Goal: Information Seeking & Learning: Learn about a topic

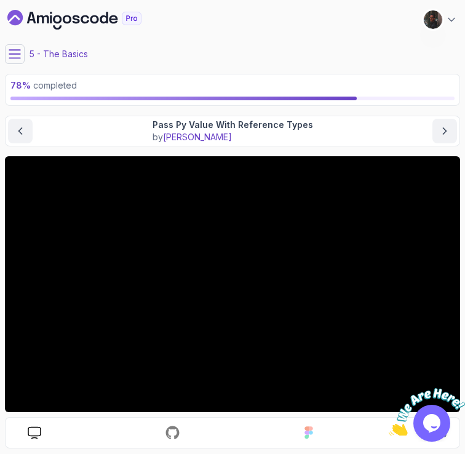
scroll to position [63, 0]
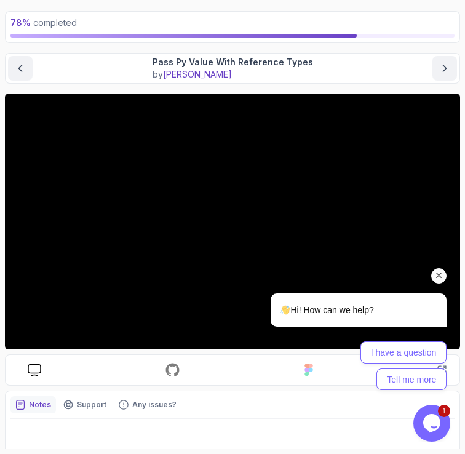
click at [439, 274] on icon "Chat attention grabber" at bounding box center [439, 275] width 11 height 11
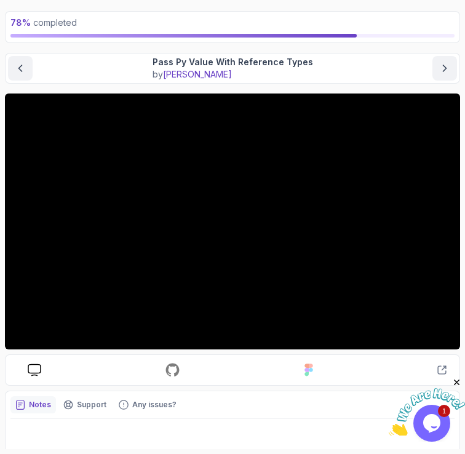
click at [457, 383] on icon "Close" at bounding box center [457, 382] width 11 height 11
click at [441, 374] on icon at bounding box center [442, 370] width 10 height 10
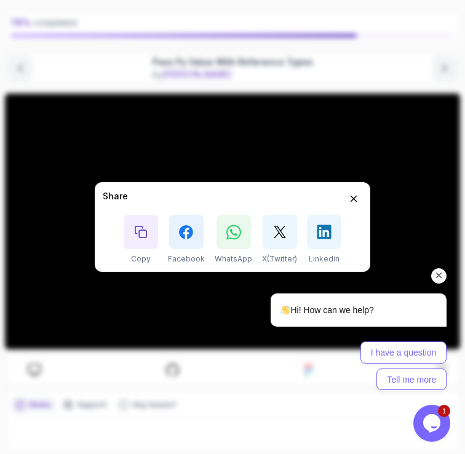
click at [354, 200] on div "Hi! How can we help? I have a question Tell me more" at bounding box center [342, 288] width 222 height 217
click at [352, 196] on div "Hi! How can we help? I have a question Tell me more" at bounding box center [342, 288] width 222 height 217
click at [353, 201] on div "Hi! How can we help? I have a question Tell me more" at bounding box center [342, 288] width 222 height 217
click at [434, 275] on icon "Chat attention grabber" at bounding box center [439, 275] width 11 height 11
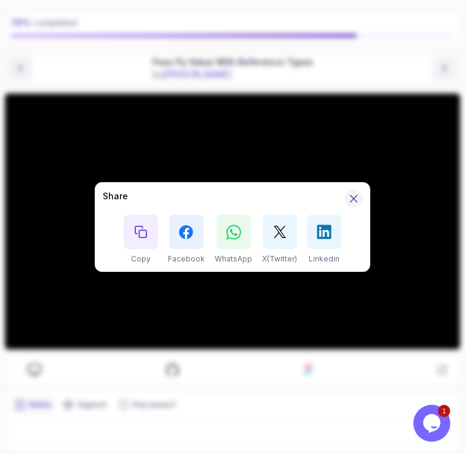
click at [351, 199] on icon "Hide Share modal" at bounding box center [354, 199] width 13 height 13
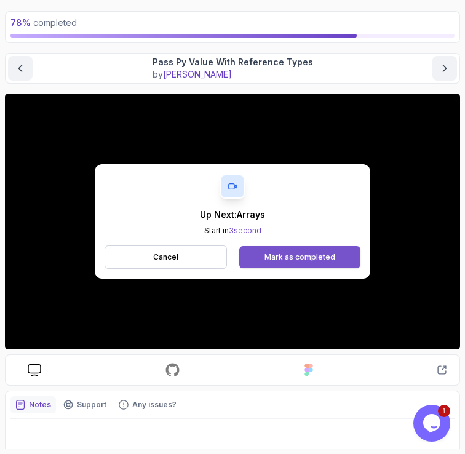
click at [286, 262] on button "Mark as completed" at bounding box center [299, 257] width 121 height 22
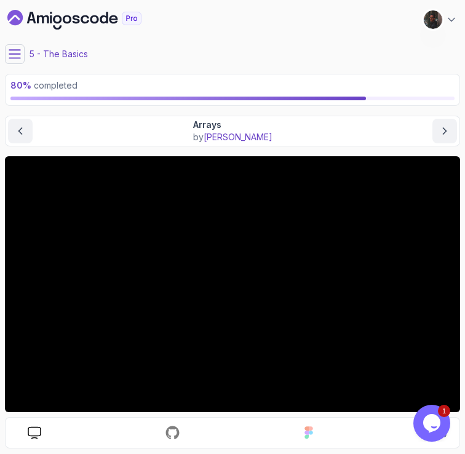
click at [17, 56] on icon at bounding box center [15, 54] width 12 height 12
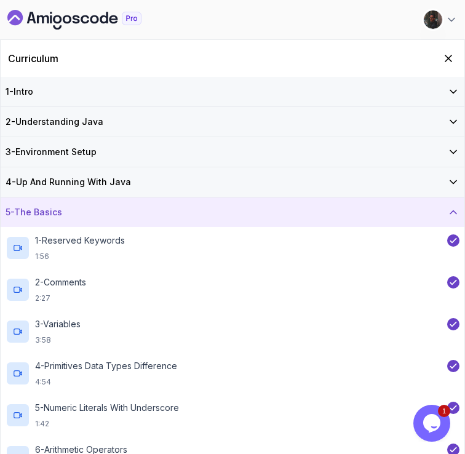
click at [172, 211] on div "5 - The Basics" at bounding box center [233, 212] width 454 height 12
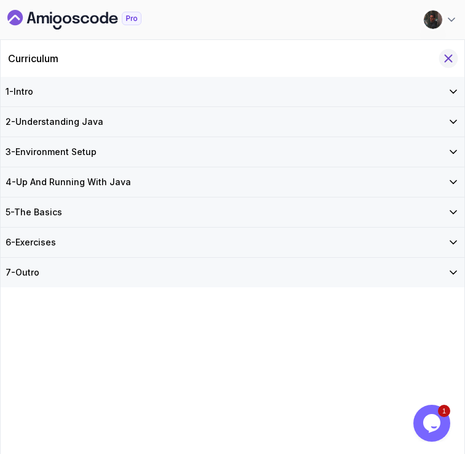
click at [449, 58] on icon "Hide Curriculum for mobile" at bounding box center [449, 58] width 7 height 7
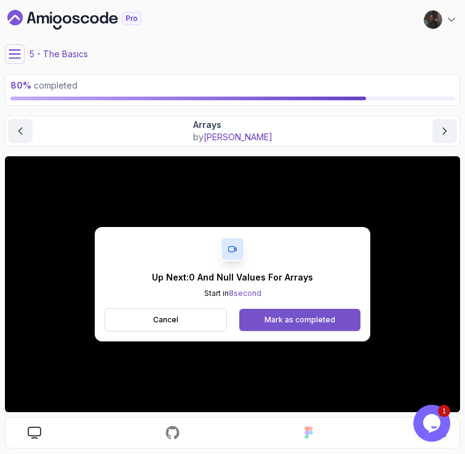
click at [265, 322] on button "Mark as completed" at bounding box center [299, 320] width 121 height 22
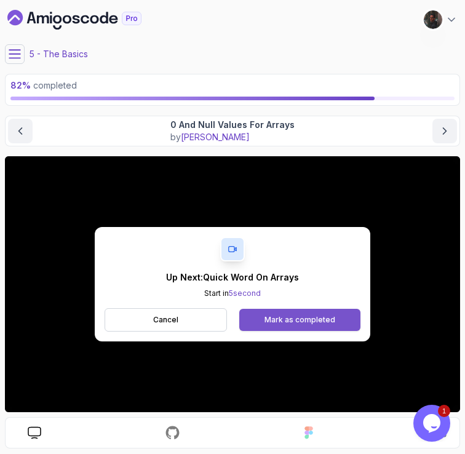
click at [264, 317] on button "Mark as completed" at bounding box center [299, 320] width 121 height 22
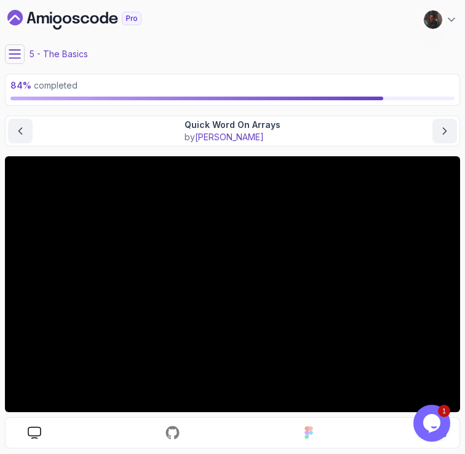
click at [13, 55] on icon at bounding box center [15, 54] width 12 height 12
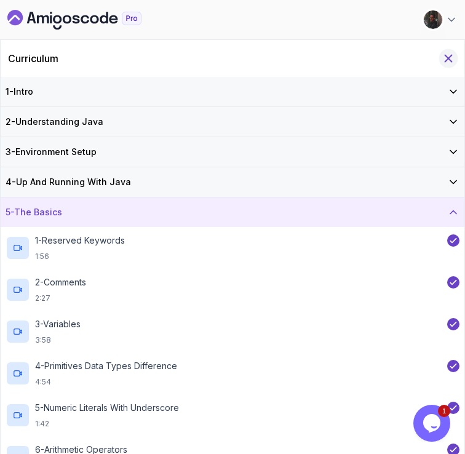
click at [448, 58] on icon "Hide Curriculum for mobile" at bounding box center [449, 58] width 7 height 7
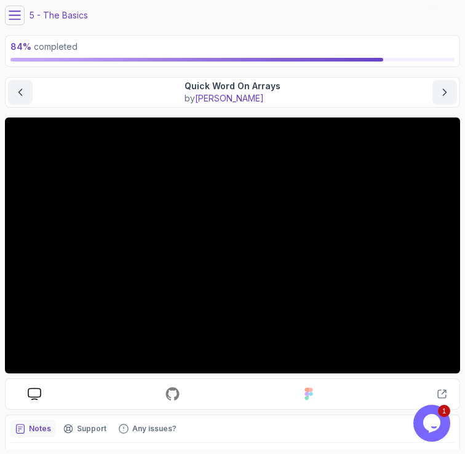
scroll to position [41, 0]
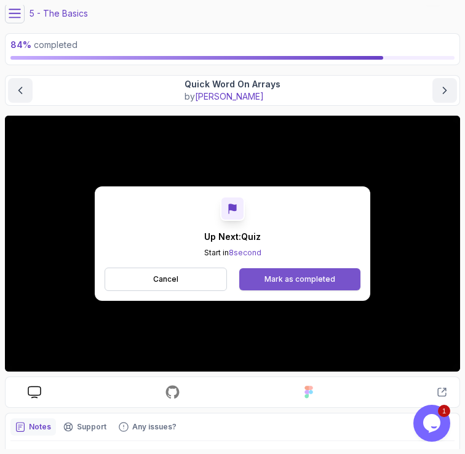
click at [254, 279] on button "Mark as completed" at bounding box center [299, 279] width 121 height 22
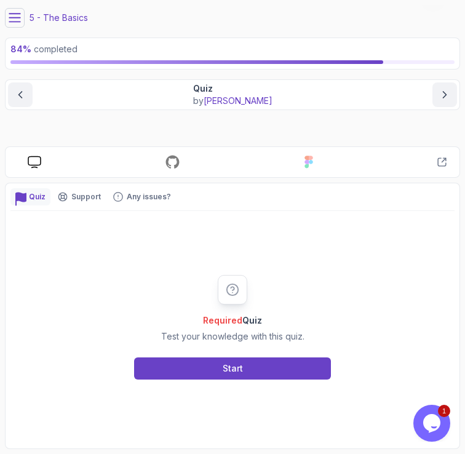
scroll to position [36, 0]
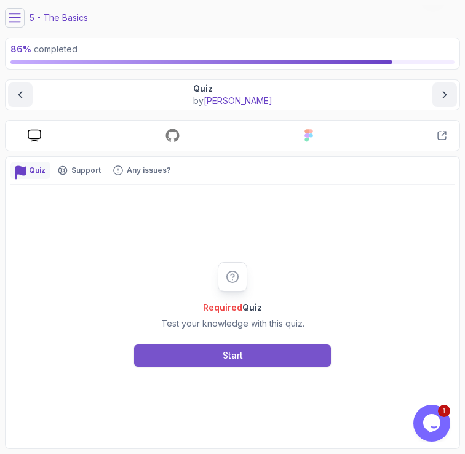
click at [202, 350] on button "Start" at bounding box center [232, 356] width 197 height 22
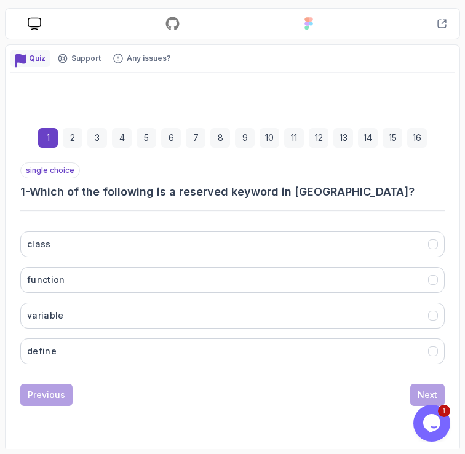
scroll to position [151, 0]
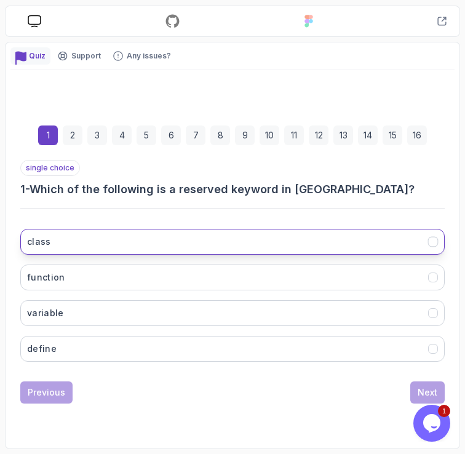
click at [81, 242] on button "class" at bounding box center [232, 242] width 425 height 26
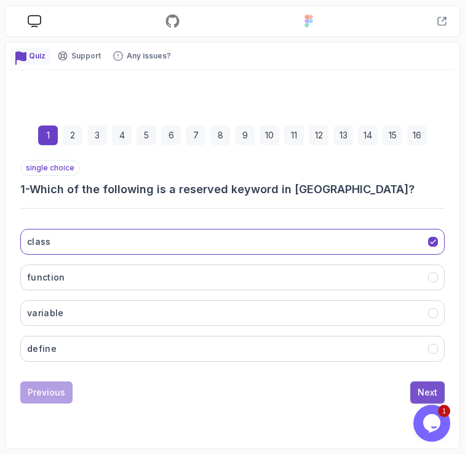
click at [426, 388] on div "Next" at bounding box center [428, 392] width 20 height 12
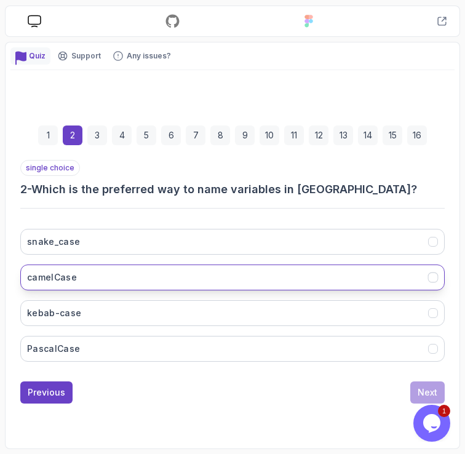
click at [68, 277] on h3 "camelCase" at bounding box center [52, 277] width 50 height 12
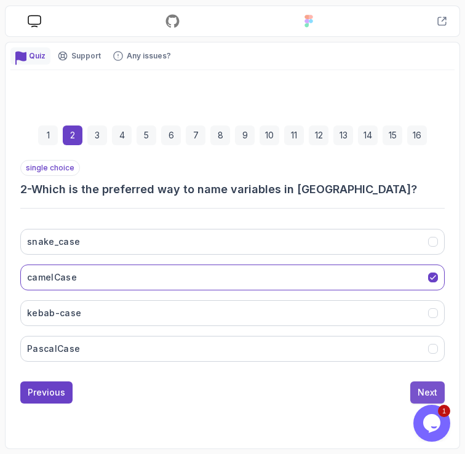
click at [428, 390] on div "Next" at bounding box center [428, 392] width 20 height 12
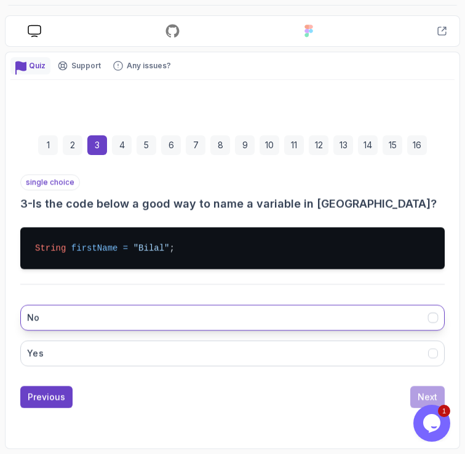
scroll to position [141, 0]
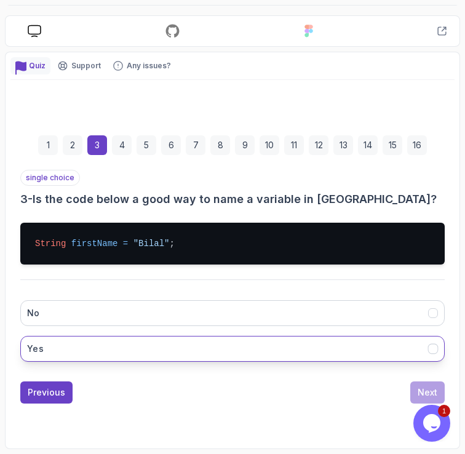
click at [68, 345] on button "Yes" at bounding box center [232, 349] width 425 height 26
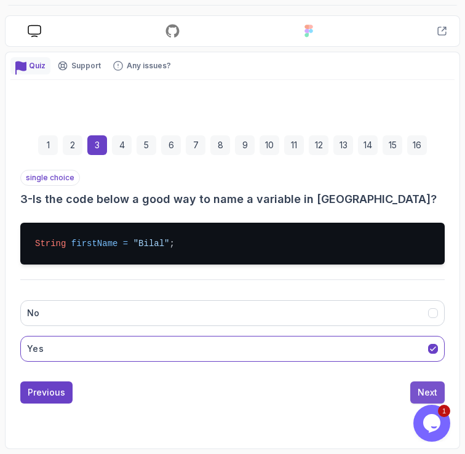
click at [416, 392] on button "Next" at bounding box center [427, 393] width 34 height 22
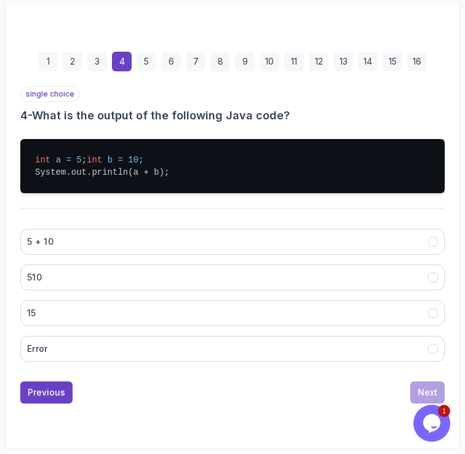
scroll to position [237, 0]
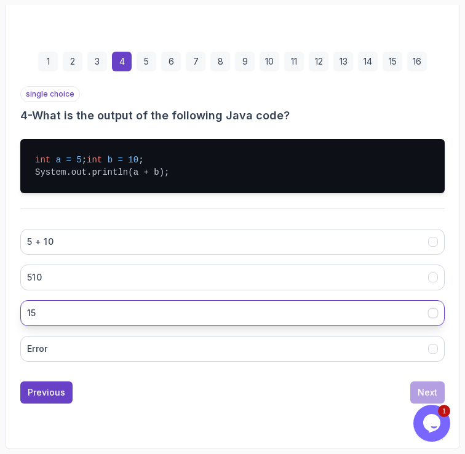
click at [138, 310] on button "15" at bounding box center [232, 313] width 425 height 26
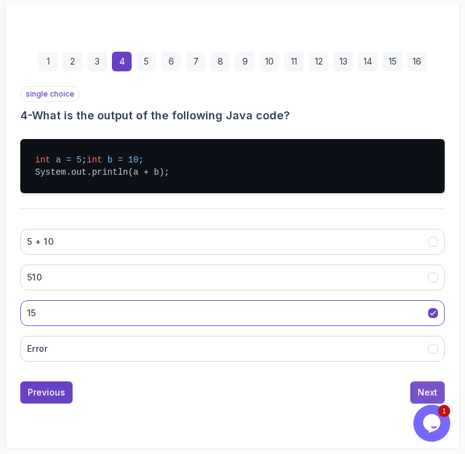
click at [431, 391] on div "Next" at bounding box center [428, 392] width 20 height 12
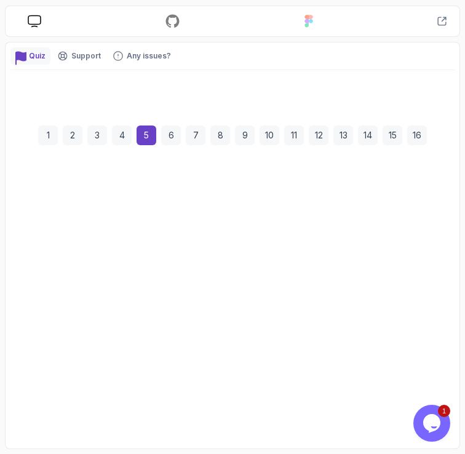
scroll to position [151, 0]
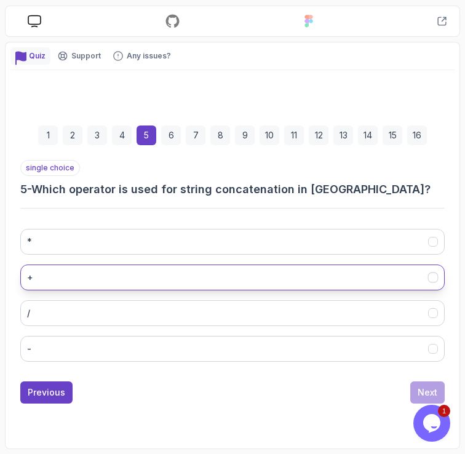
click at [167, 278] on button "+" at bounding box center [232, 278] width 425 height 26
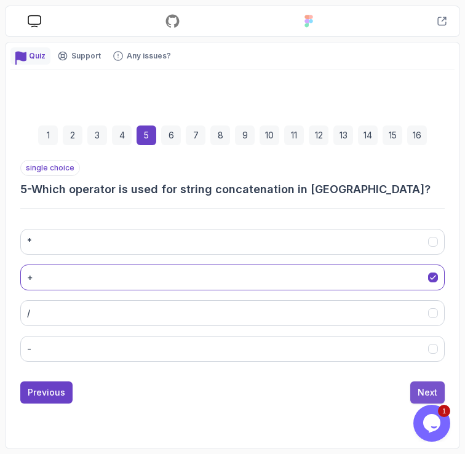
click at [421, 391] on div "Next" at bounding box center [428, 392] width 20 height 12
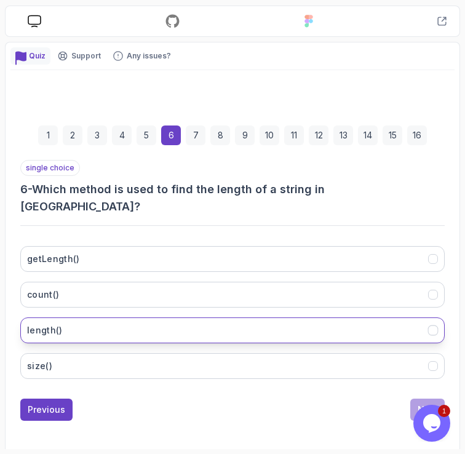
click at [129, 318] on button "length()" at bounding box center [232, 331] width 425 height 26
click at [426, 404] on div "Next" at bounding box center [428, 410] width 20 height 12
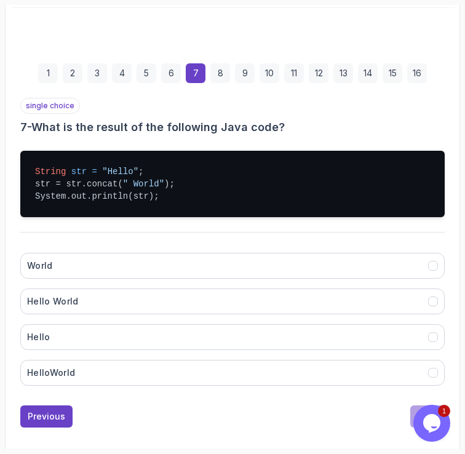
scroll to position [218, 0]
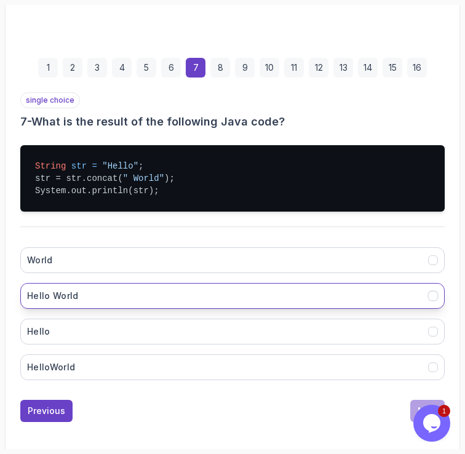
click at [122, 292] on button "Hello World" at bounding box center [232, 296] width 425 height 26
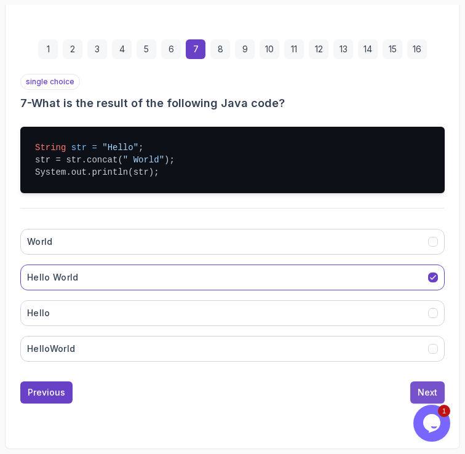
click at [425, 388] on div "Next" at bounding box center [428, 392] width 20 height 12
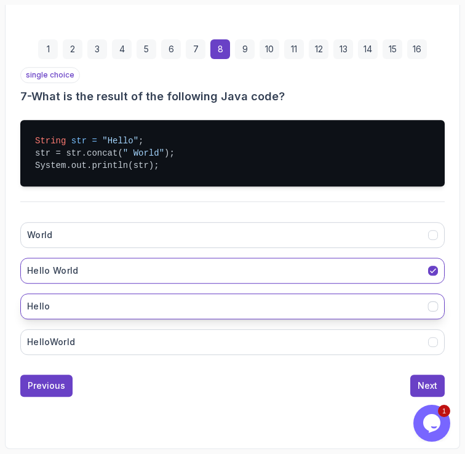
scroll to position [168, 0]
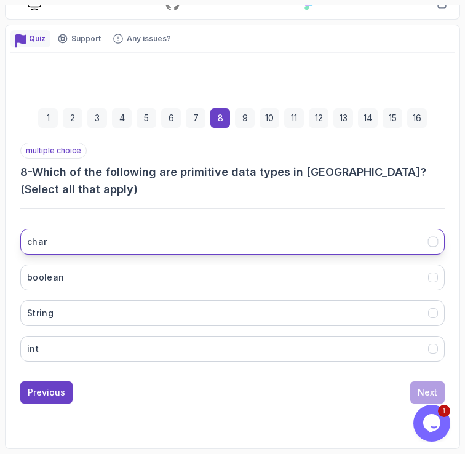
click at [162, 244] on button "char" at bounding box center [232, 242] width 425 height 26
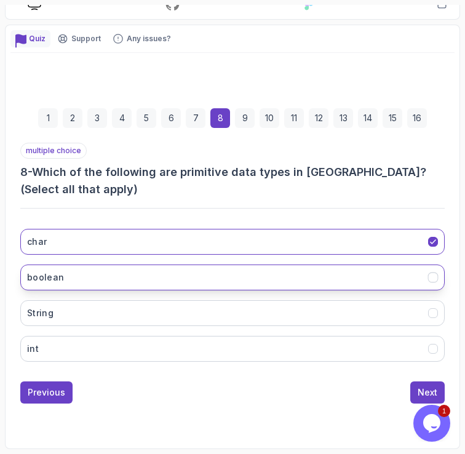
click at [150, 279] on button "boolean" at bounding box center [232, 278] width 425 height 26
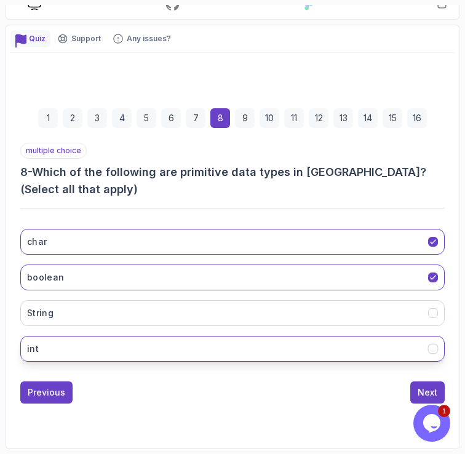
click at [140, 340] on button "int" at bounding box center [232, 349] width 425 height 26
click at [417, 393] on button "Next" at bounding box center [427, 393] width 34 height 22
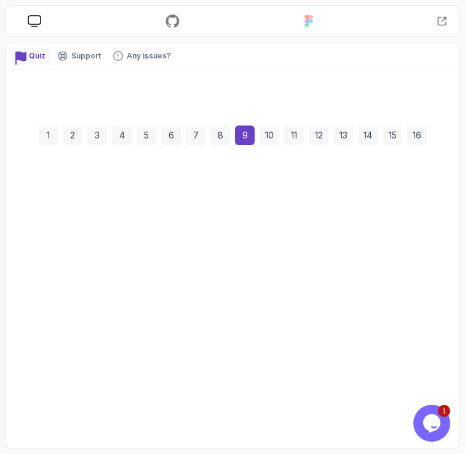
scroll to position [151, 0]
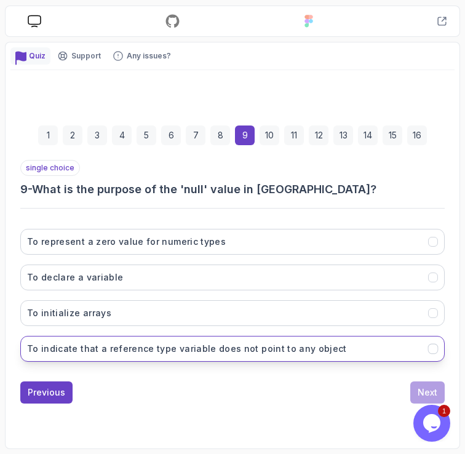
click at [187, 348] on h3 "To indicate that a reference type variable does not point to any object" at bounding box center [187, 349] width 320 height 12
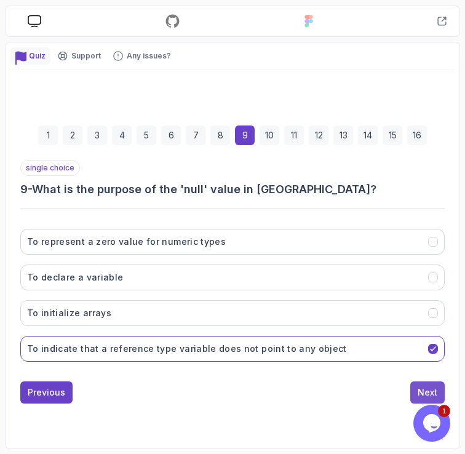
click at [431, 393] on div "Next" at bounding box center [428, 392] width 20 height 12
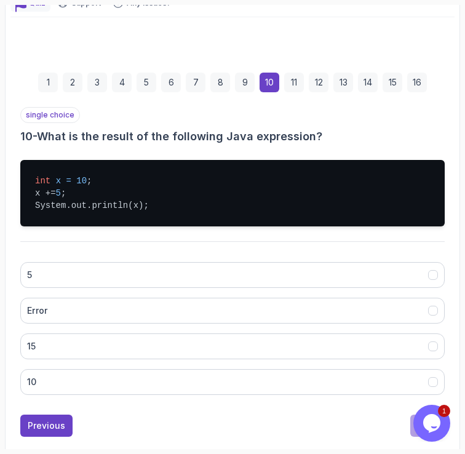
scroll to position [204, 0]
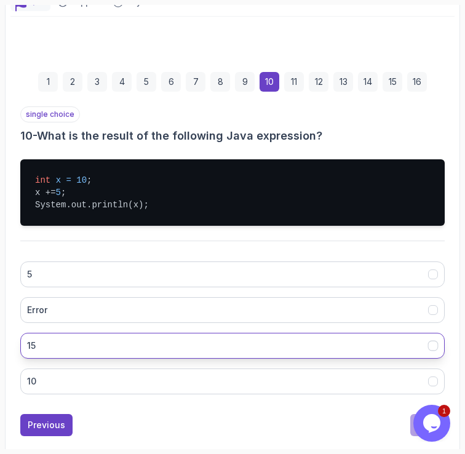
click at [167, 337] on button "15" at bounding box center [232, 346] width 425 height 26
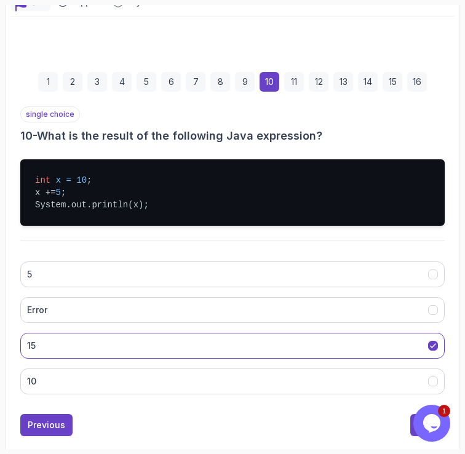
scroll to position [237, 0]
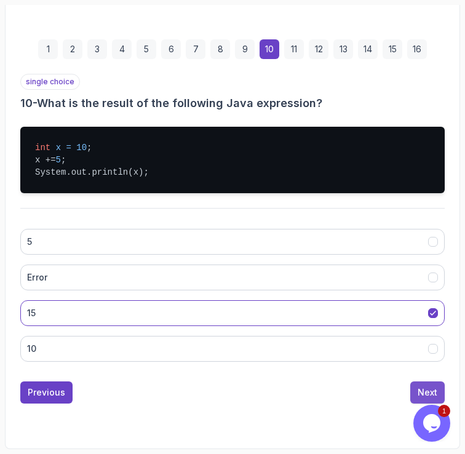
click at [422, 388] on div "Next" at bounding box center [428, 392] width 20 height 12
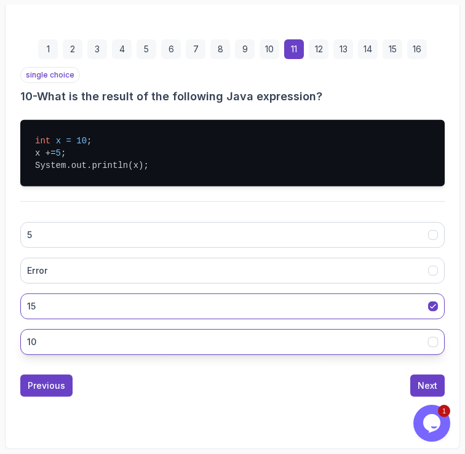
scroll to position [204, 0]
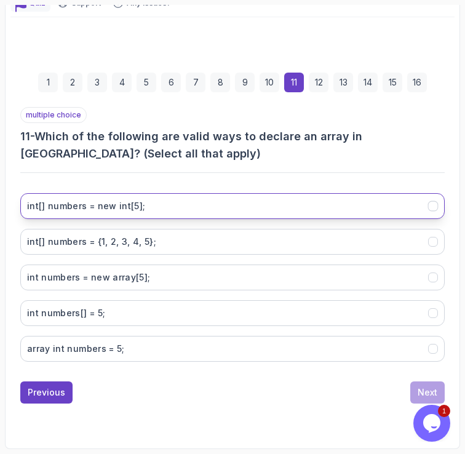
click at [191, 197] on int;"] "int[] numbers = new int[5];" at bounding box center [232, 206] width 425 height 26
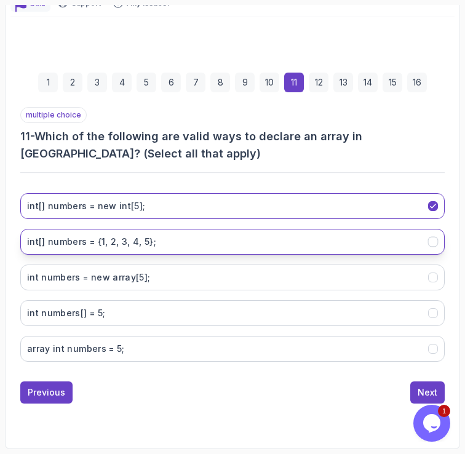
click at [175, 239] on 5};"] "int[] numbers = {1, 2, 3, 4, 5};" at bounding box center [232, 242] width 425 height 26
click at [412, 391] on button "Next" at bounding box center [427, 393] width 34 height 22
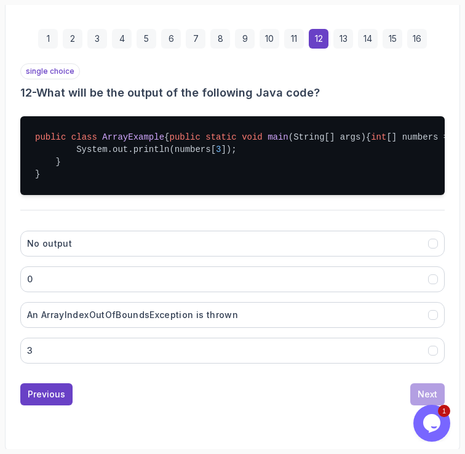
scroll to position [274, 0]
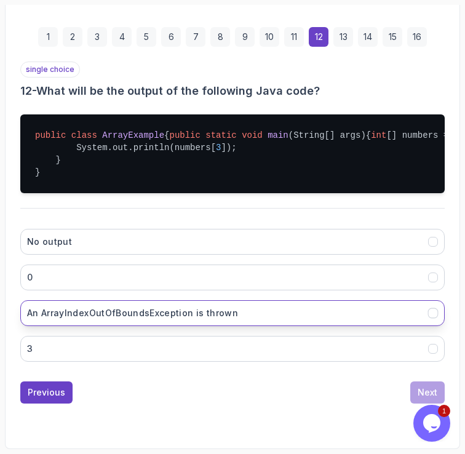
click at [234, 311] on button "An ArrayIndexOutOfBoundsException is thrown" at bounding box center [232, 313] width 425 height 26
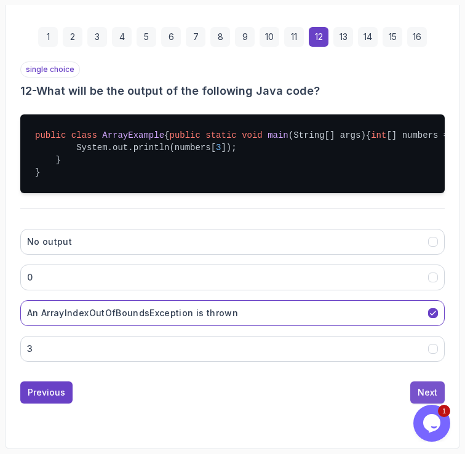
click at [416, 389] on button "Next" at bounding box center [427, 393] width 34 height 22
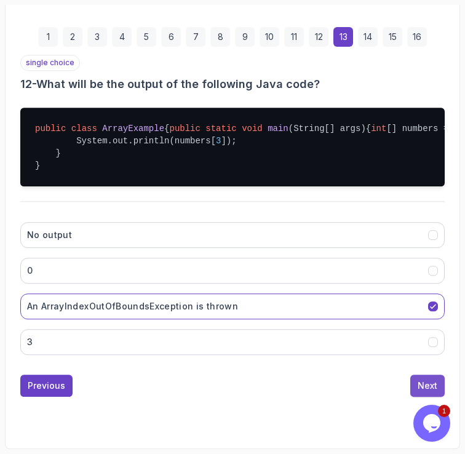
scroll to position [151, 0]
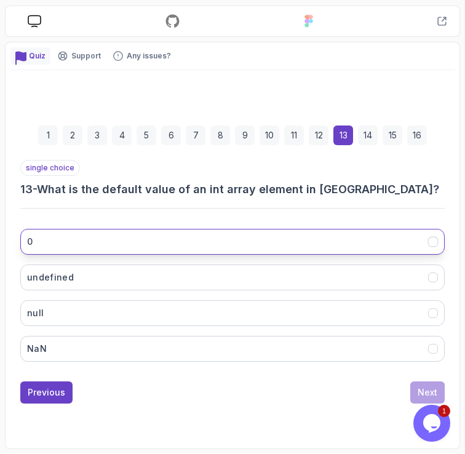
click at [122, 243] on button "0" at bounding box center [232, 242] width 425 height 26
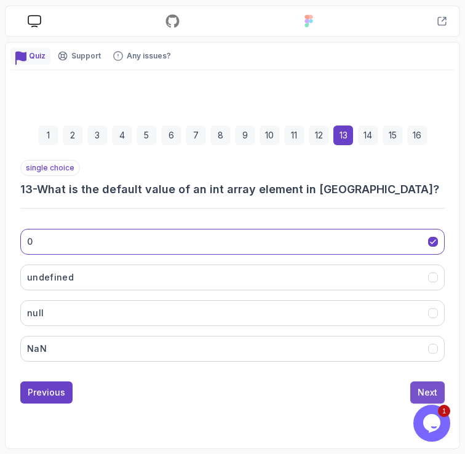
click at [418, 389] on div "Next" at bounding box center [428, 392] width 20 height 12
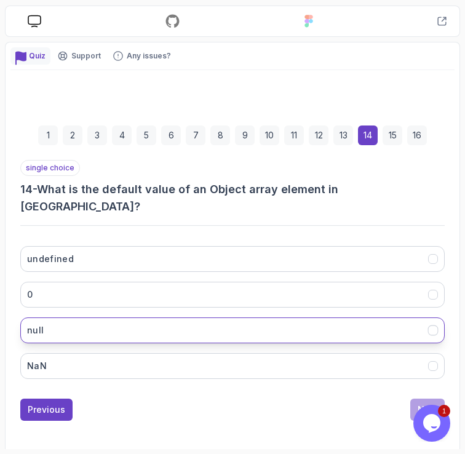
click at [118, 318] on button "null" at bounding box center [232, 331] width 425 height 26
click at [420, 404] on div "Next" at bounding box center [428, 410] width 20 height 12
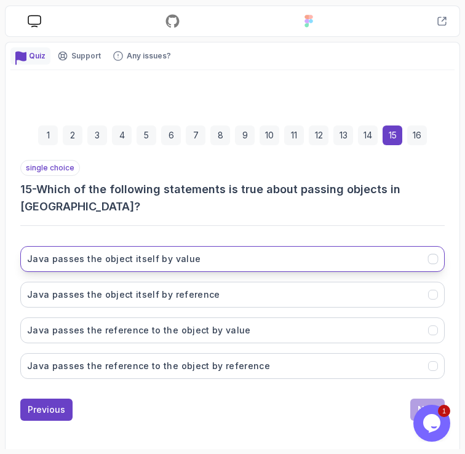
click at [146, 253] on h3 "Java passes the object itself by value" at bounding box center [114, 259] width 174 height 12
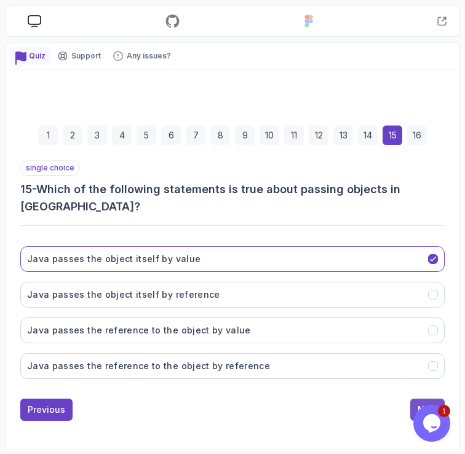
click at [421, 404] on div "Next" at bounding box center [428, 410] width 20 height 12
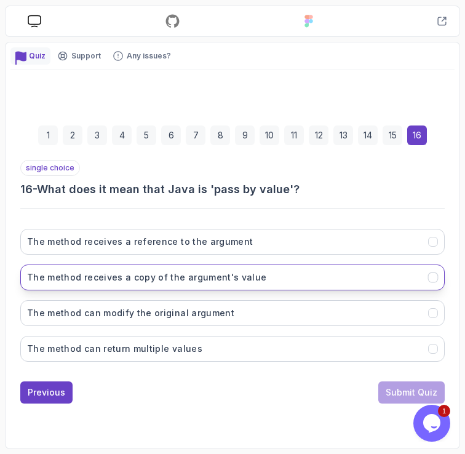
click at [223, 290] on button "The method receives a copy of the argument's value" at bounding box center [232, 278] width 425 height 26
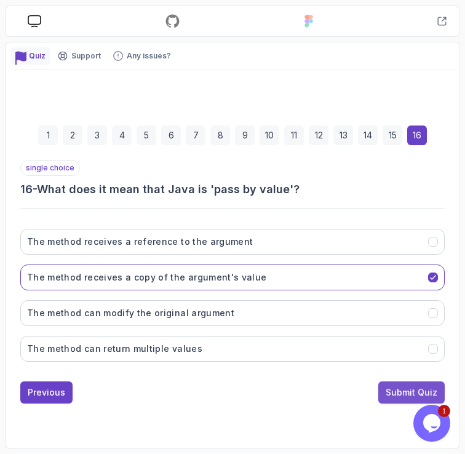
click at [401, 394] on div "Submit Quiz" at bounding box center [412, 392] width 52 height 12
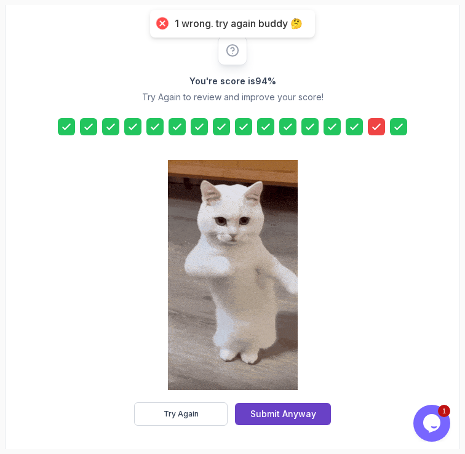
scroll to position [228, 0]
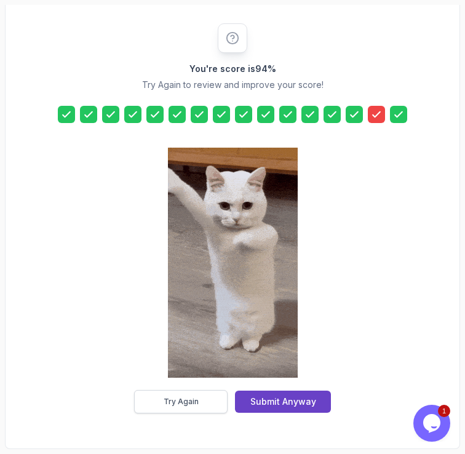
click at [163, 402] on button "Try Again" at bounding box center [181, 401] width 94 height 23
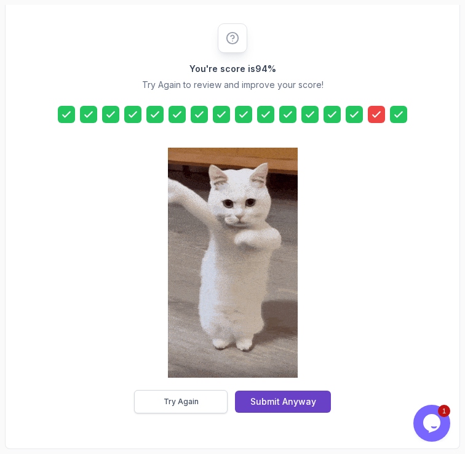
scroll to position [151, 0]
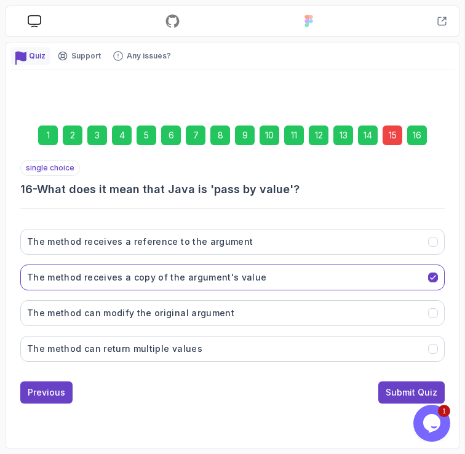
click at [395, 135] on div "15" at bounding box center [393, 136] width 20 height 20
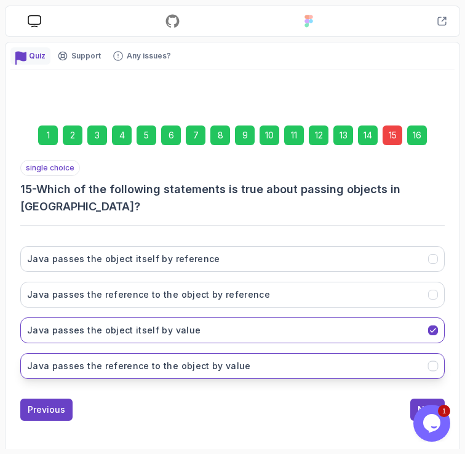
click at [257, 353] on button "Java passes the reference to the object by value" at bounding box center [232, 366] width 425 height 26
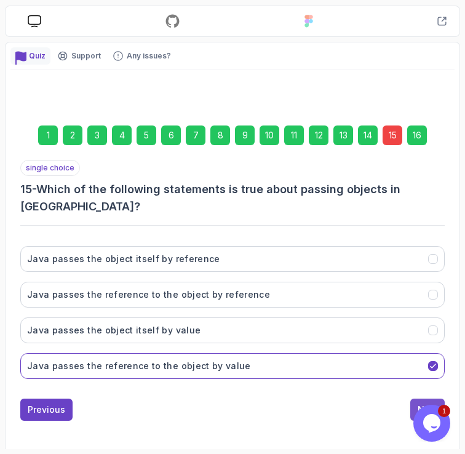
click at [429, 404] on div "Next" at bounding box center [428, 410] width 20 height 12
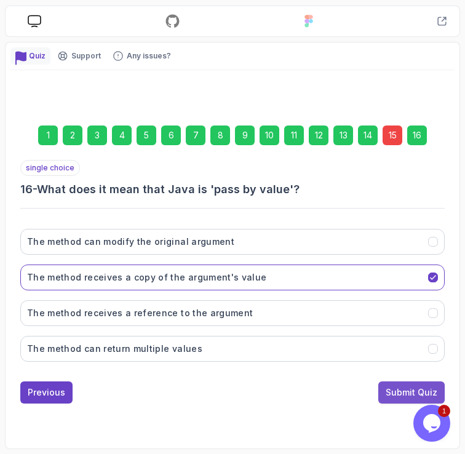
click at [417, 396] on div "Submit Quiz" at bounding box center [412, 392] width 52 height 12
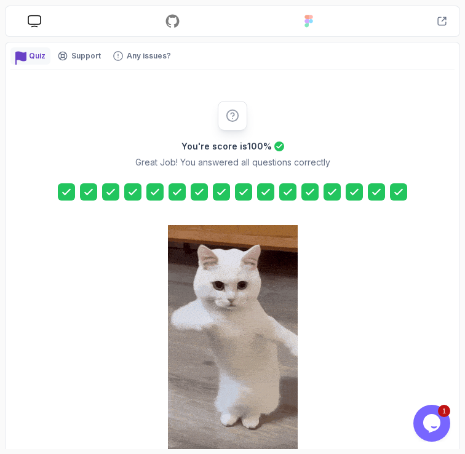
scroll to position [228, 0]
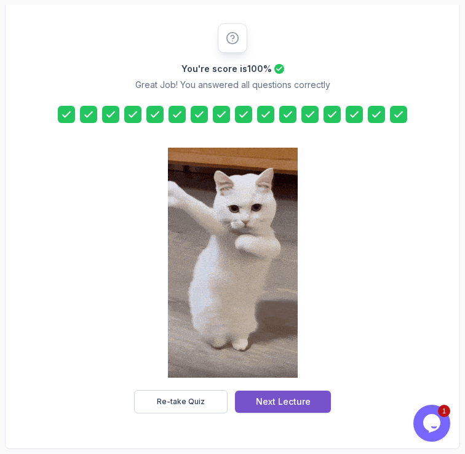
click at [319, 400] on button "Next Lecture" at bounding box center [283, 402] width 96 height 22
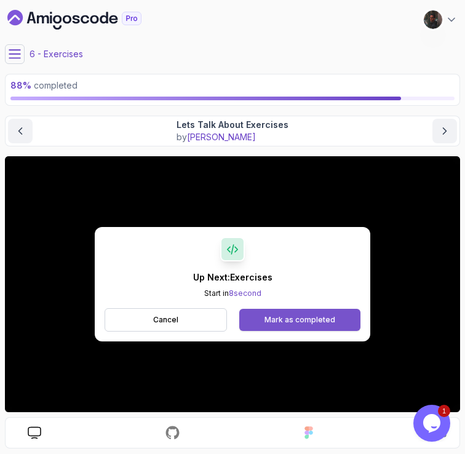
click at [292, 319] on div "Mark as completed" at bounding box center [300, 320] width 71 height 10
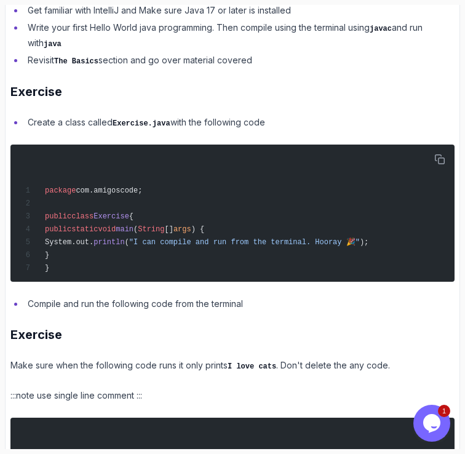
scroll to position [297, 0]
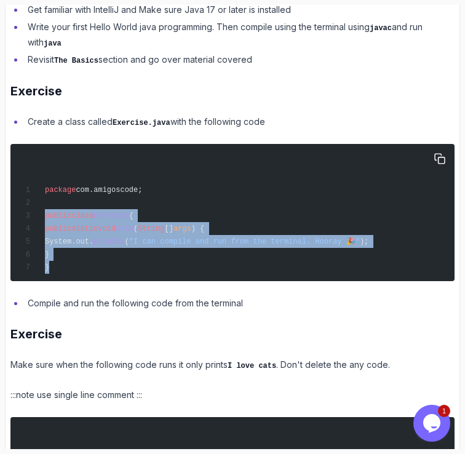
drag, startPoint x: 66, startPoint y: 263, endPoint x: 30, endPoint y: 217, distance: 58.7
click at [30, 217] on div "package com.amigoscode; public class Exercise { public static void main ( Strin…" at bounding box center [233, 212] width 430 height 127
copy code "public class Exercise { public static void main ( String [] args ) { System.out…"
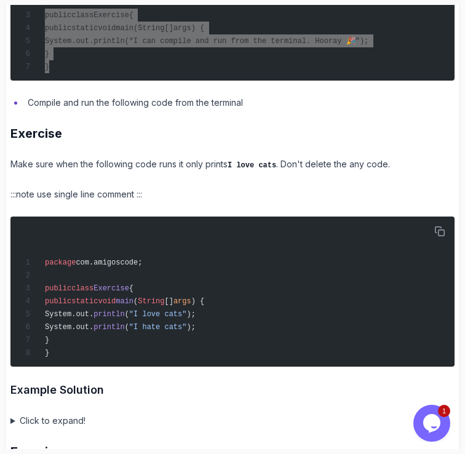
scroll to position [505, 0]
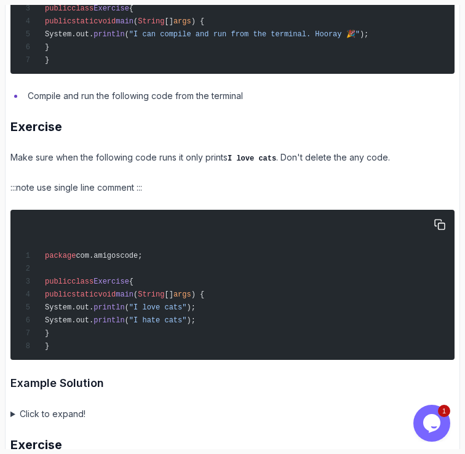
click at [231, 323] on div "package com.amigoscode; public class Exercise { public static void main ( Strin…" at bounding box center [233, 285] width 430 height 140
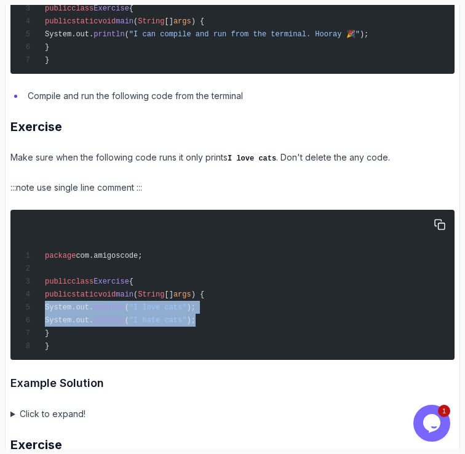
drag, startPoint x: 234, startPoint y: 318, endPoint x: 39, endPoint y: 300, distance: 195.9
click at [39, 300] on div "package com.amigoscode; public class Exercise { public static void main ( Strin…" at bounding box center [233, 285] width 430 height 140
copy code "System.out. println ( "I love cats" ); System.out. println ( "I hate cats" );"
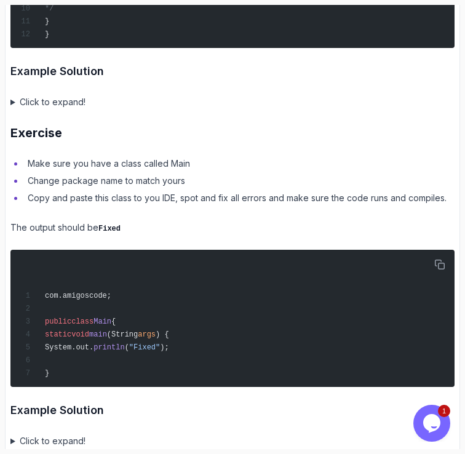
scroll to position [2369, 0]
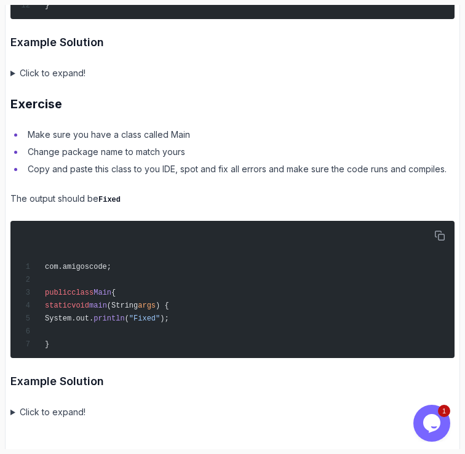
click at [10, 405] on summary "Click to expand!" at bounding box center [232, 412] width 444 height 15
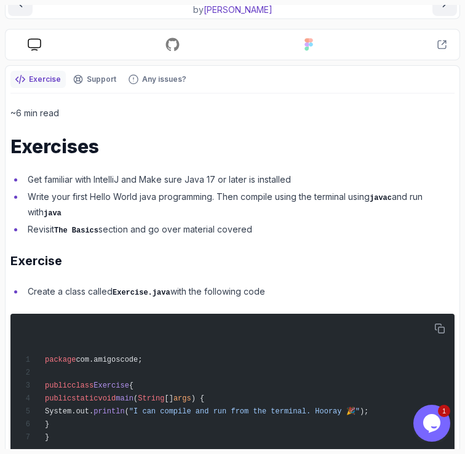
scroll to position [0, 0]
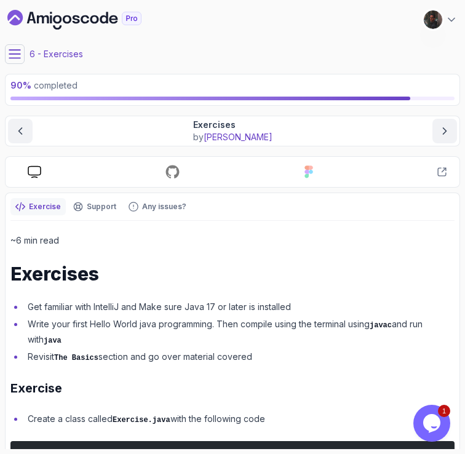
click at [20, 58] on icon at bounding box center [15, 54] width 12 height 12
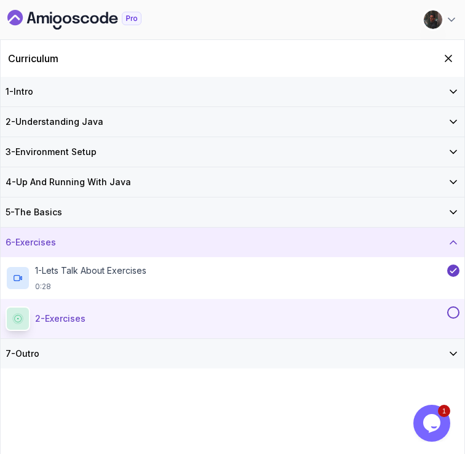
click at [303, 323] on div "2 - Exercises exercise" at bounding box center [225, 318] width 439 height 25
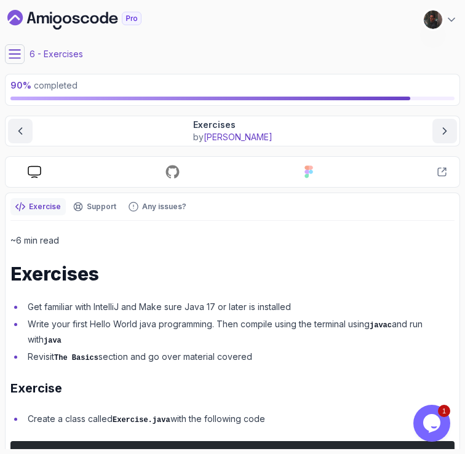
click at [15, 55] on icon at bounding box center [15, 54] width 12 height 12
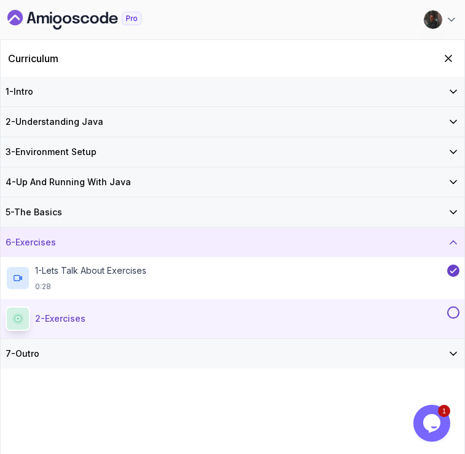
click at [450, 314] on button at bounding box center [453, 312] width 12 height 12
click at [456, 246] on icon at bounding box center [453, 242] width 12 height 12
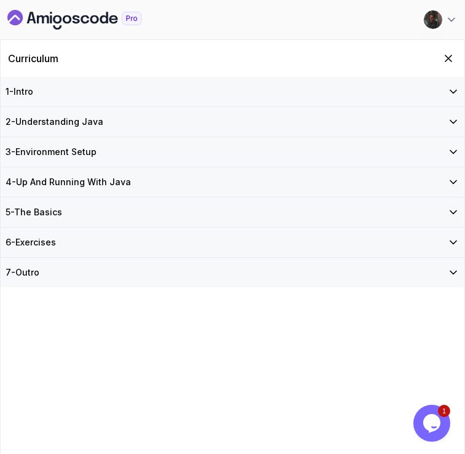
click at [452, 271] on icon at bounding box center [453, 272] width 12 height 12
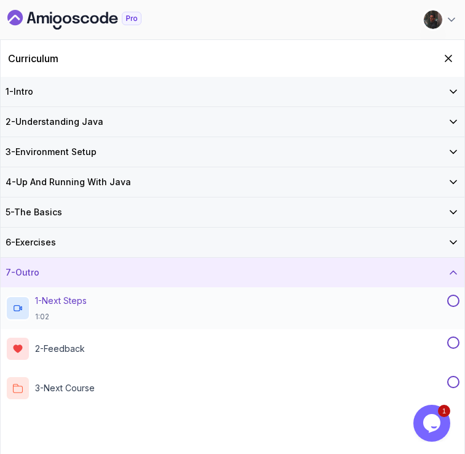
click at [137, 298] on div "1 - Next Steps 1:02" at bounding box center [225, 308] width 439 height 27
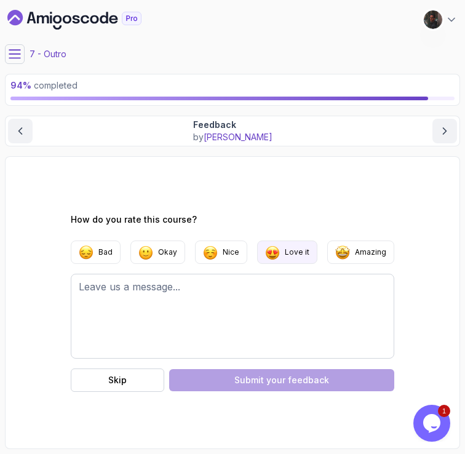
click at [279, 257] on img "button" at bounding box center [272, 252] width 15 height 15
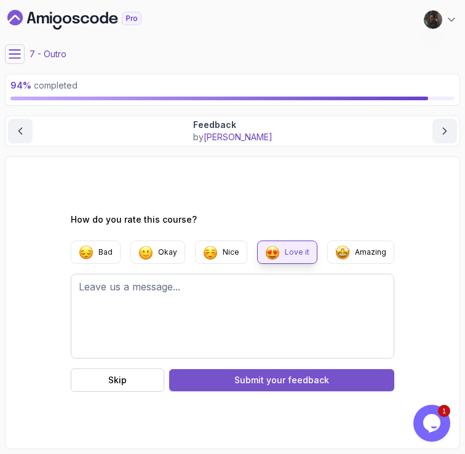
click at [289, 376] on span "your feedback" at bounding box center [297, 380] width 63 height 12
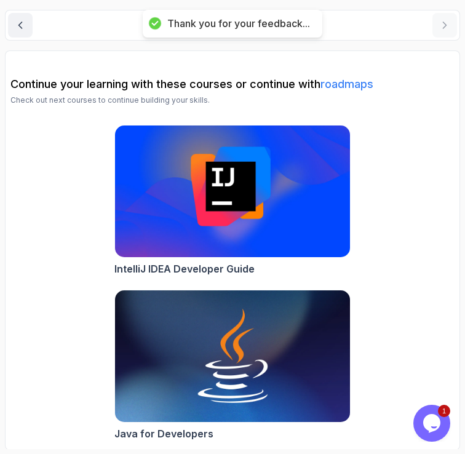
scroll to position [107, 0]
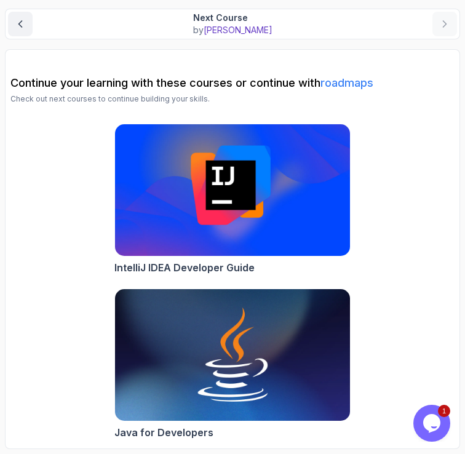
click at [360, 86] on link "roadmaps" at bounding box center [347, 82] width 53 height 13
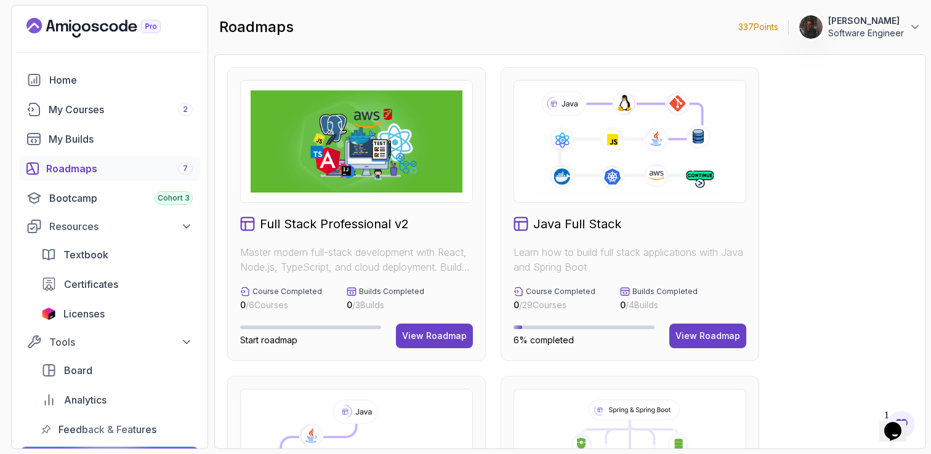
click at [465, 249] on p "Learn how to build full stack applications with Java and Spring Boot" at bounding box center [629, 260] width 233 height 30
click at [465, 337] on div "View Roadmap" at bounding box center [707, 336] width 65 height 12
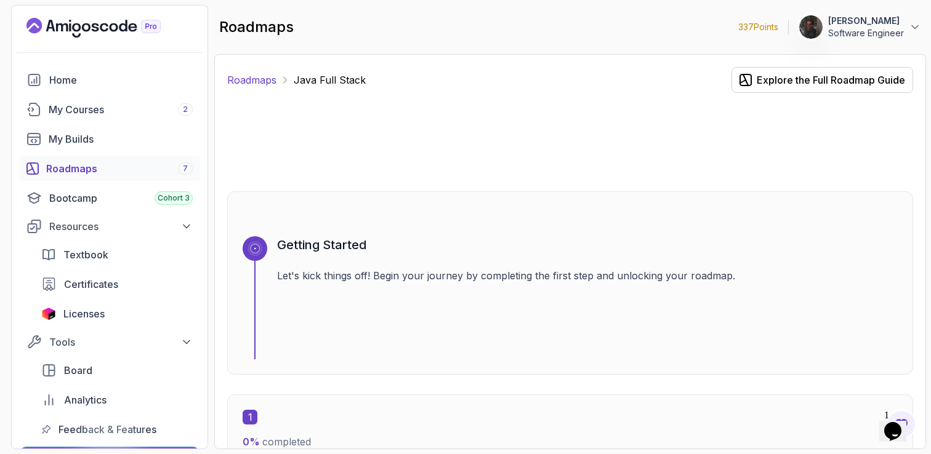
click at [255, 81] on link "Roadmaps" at bounding box center [251, 80] width 49 height 15
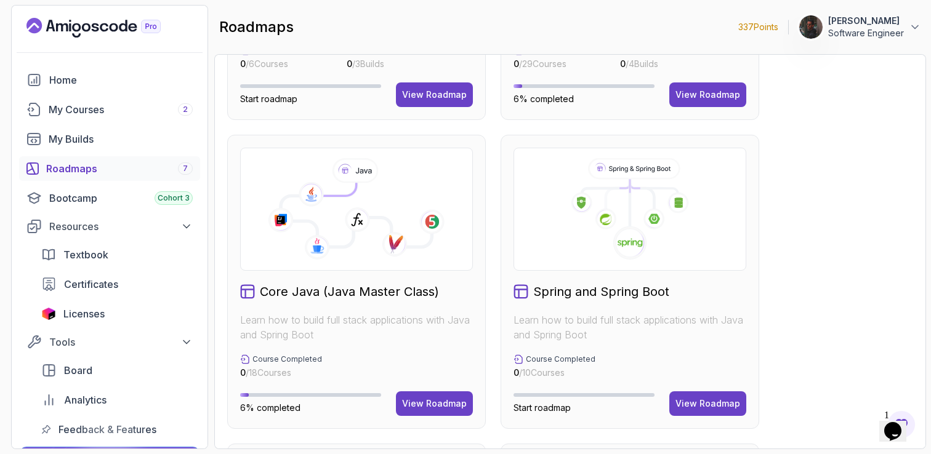
scroll to position [318, 0]
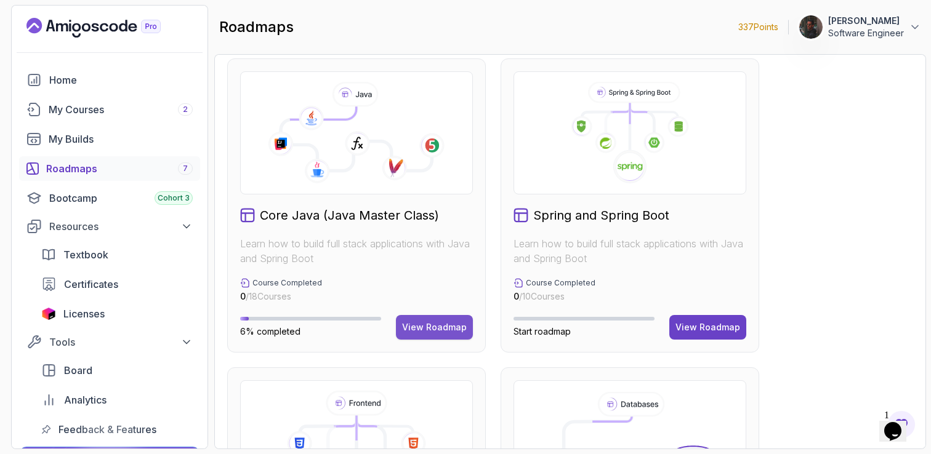
click at [426, 329] on div "View Roadmap" at bounding box center [434, 327] width 65 height 12
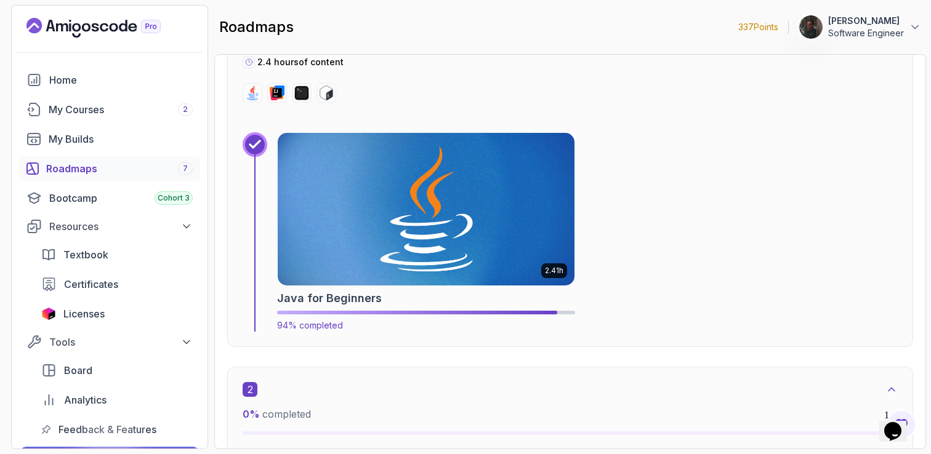
scroll to position [531, 0]
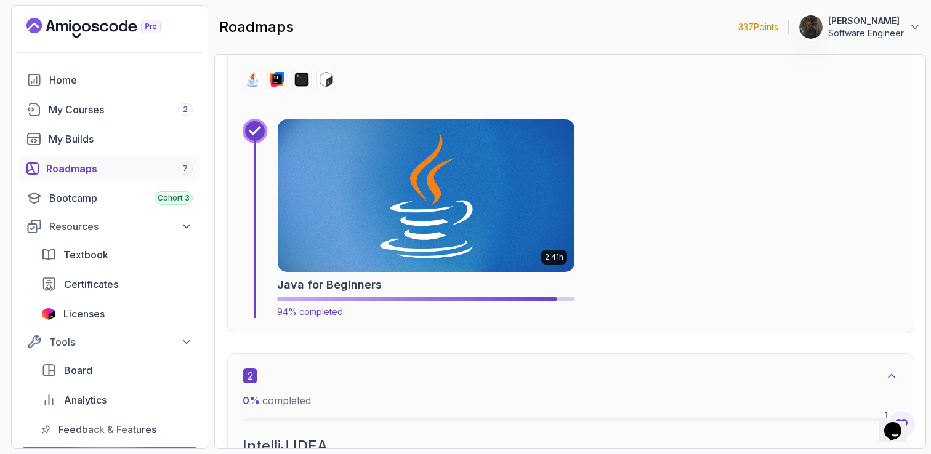
click at [465, 238] on img at bounding box center [425, 196] width 311 height 160
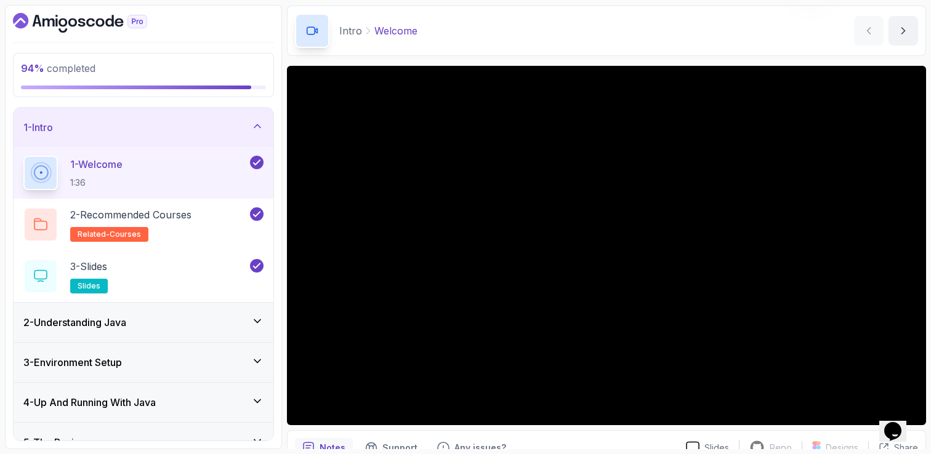
scroll to position [57, 0]
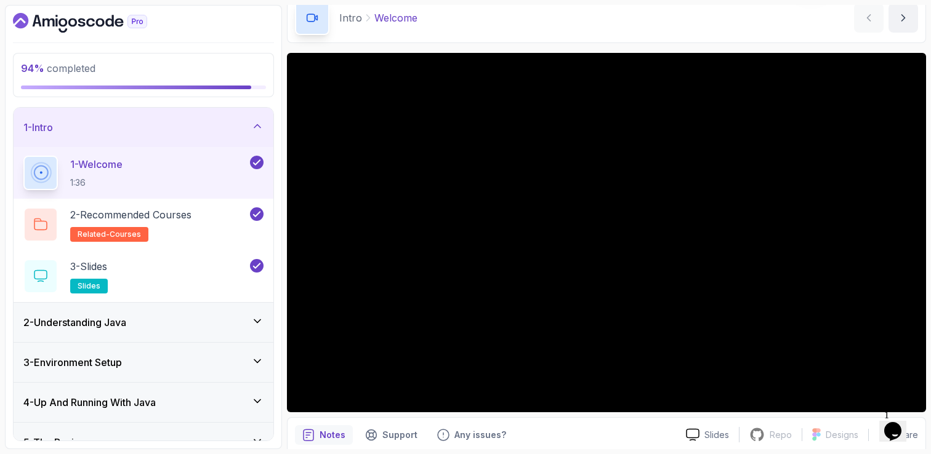
click at [255, 121] on icon at bounding box center [257, 126] width 12 height 12
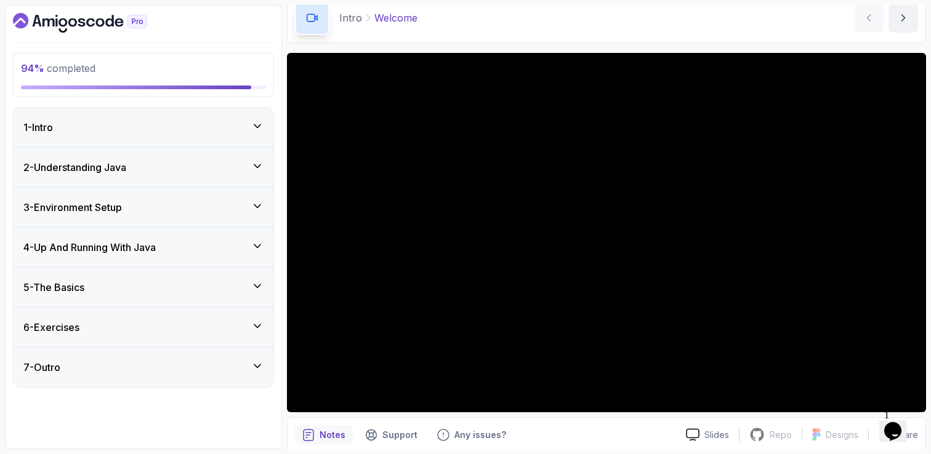
click at [255, 375] on div "7 - Outro" at bounding box center [144, 367] width 260 height 39
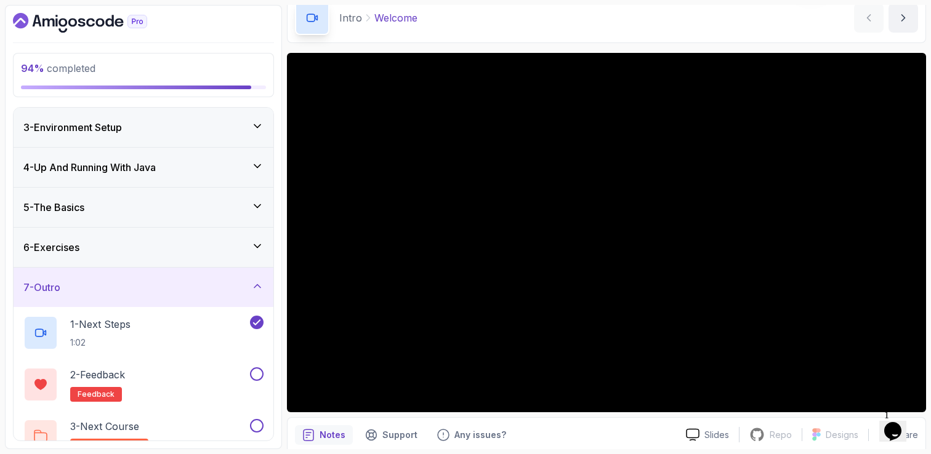
scroll to position [102, 0]
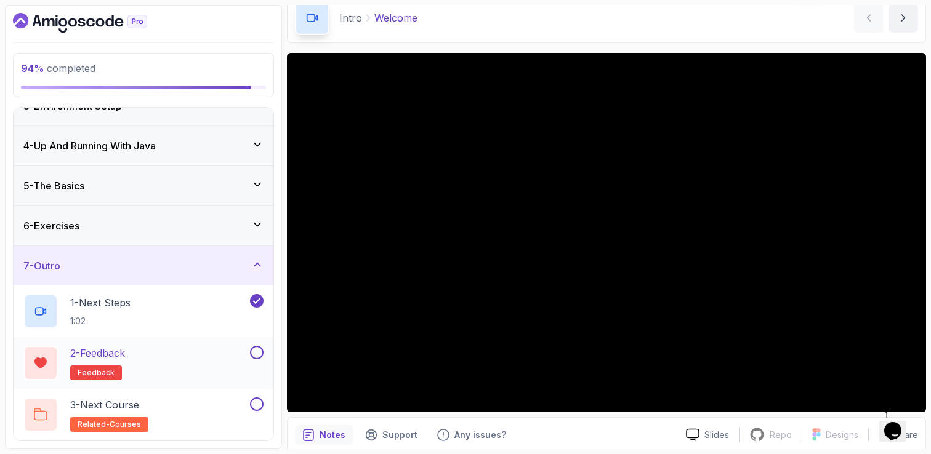
click at [257, 353] on button at bounding box center [257, 353] width 14 height 14
click at [260, 404] on button at bounding box center [257, 405] width 14 height 14
click at [257, 271] on div "7 - Outro" at bounding box center [143, 265] width 240 height 15
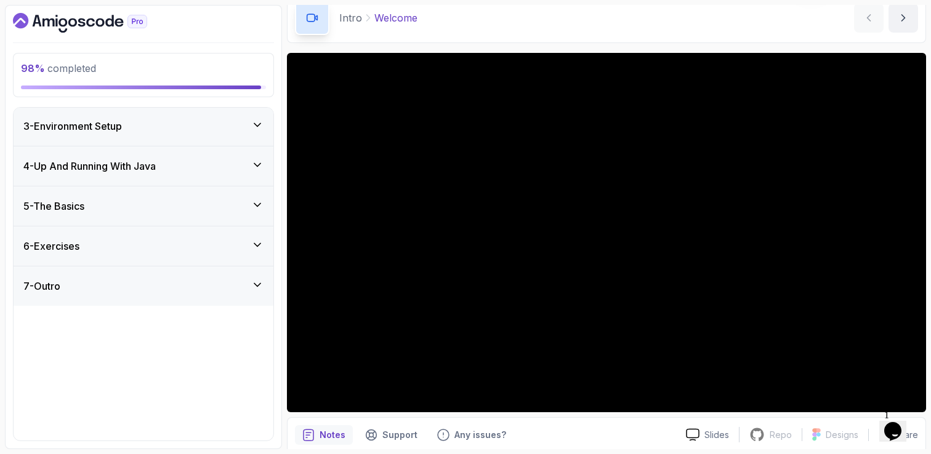
scroll to position [0, 0]
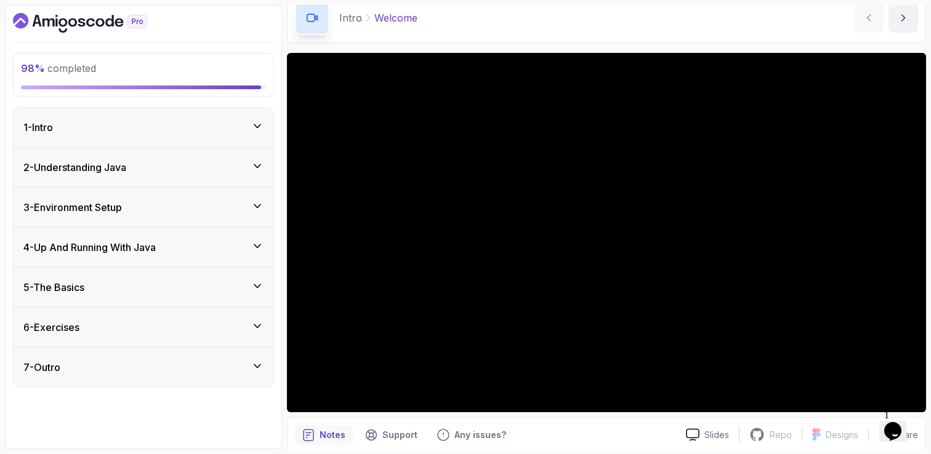
click at [258, 332] on icon at bounding box center [257, 326] width 12 height 12
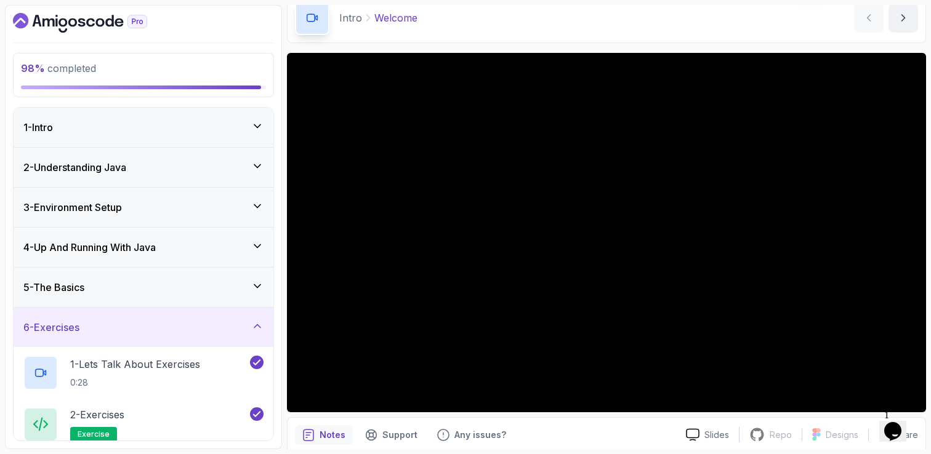
click at [257, 329] on icon at bounding box center [257, 326] width 12 height 12
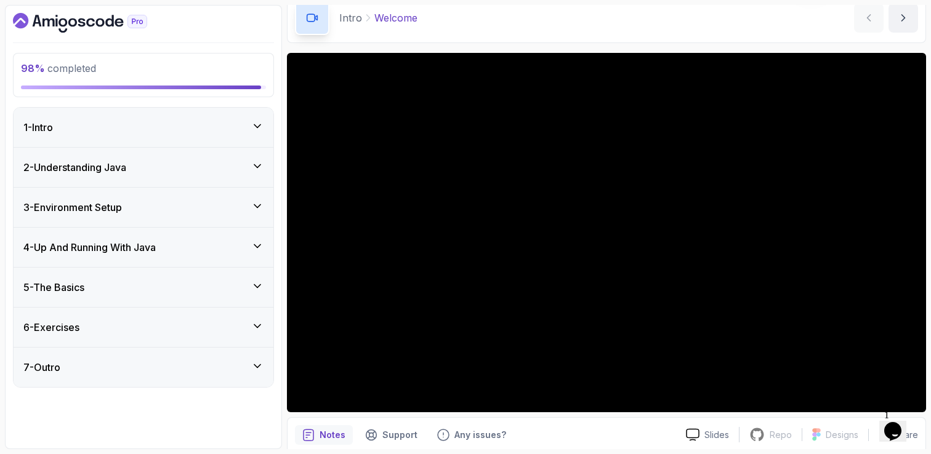
click at [255, 289] on icon at bounding box center [257, 286] width 12 height 12
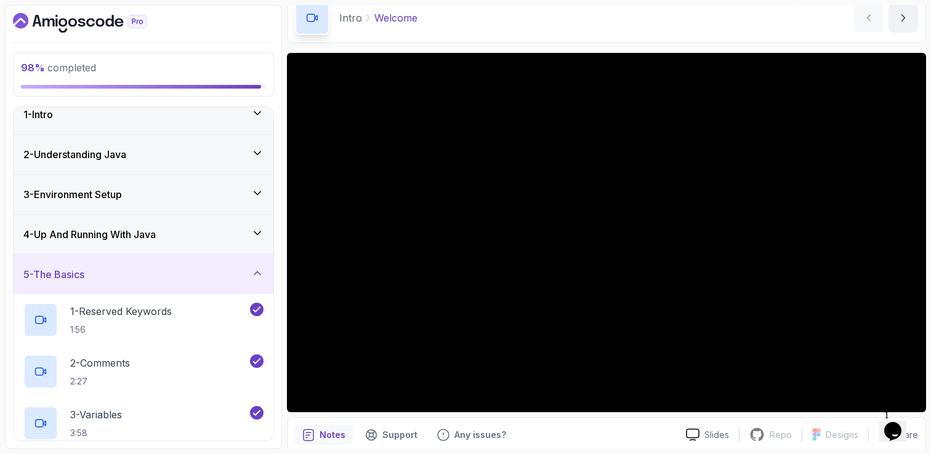
scroll to position [6, 0]
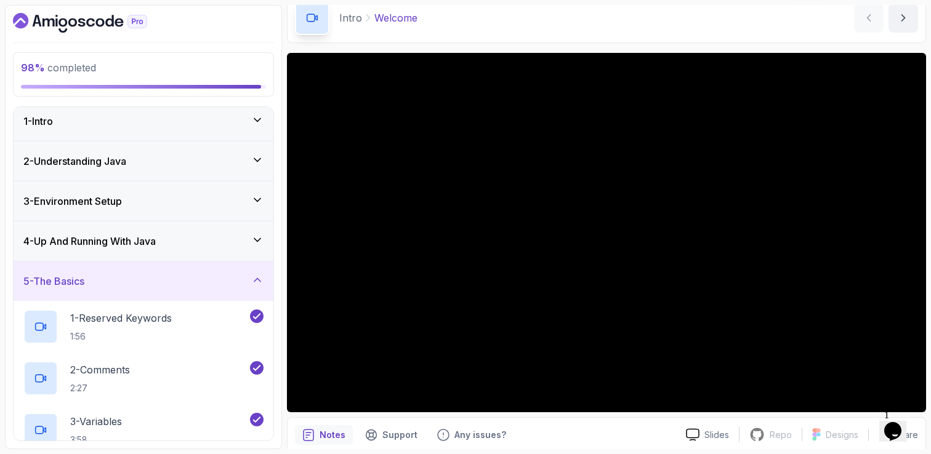
click at [256, 277] on icon at bounding box center [257, 280] width 12 height 12
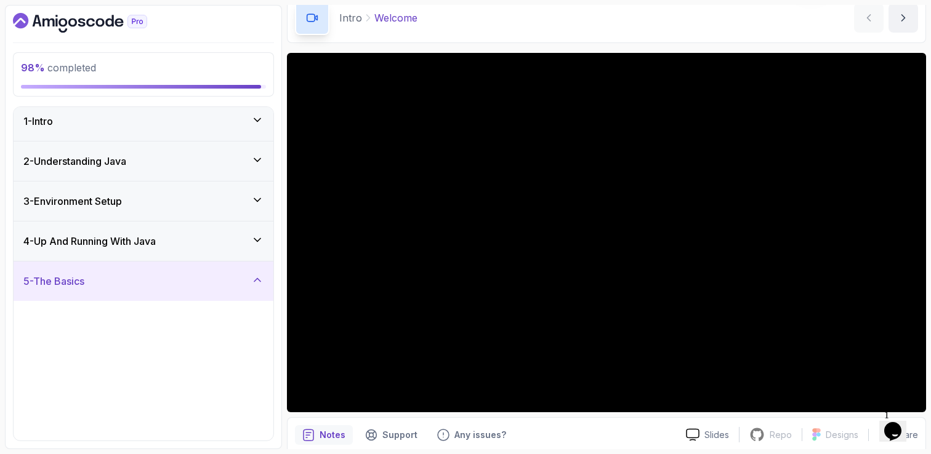
scroll to position [0, 0]
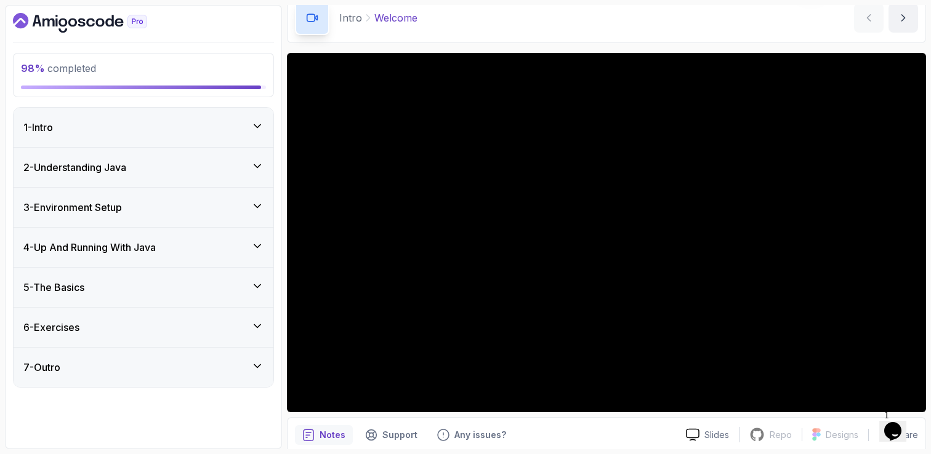
click at [261, 247] on icon at bounding box center [257, 246] width 12 height 12
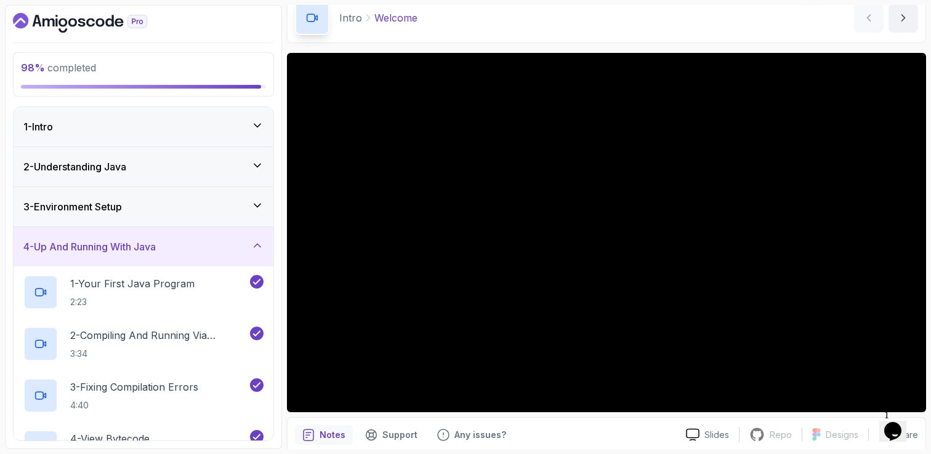
click at [253, 242] on icon at bounding box center [257, 245] width 12 height 12
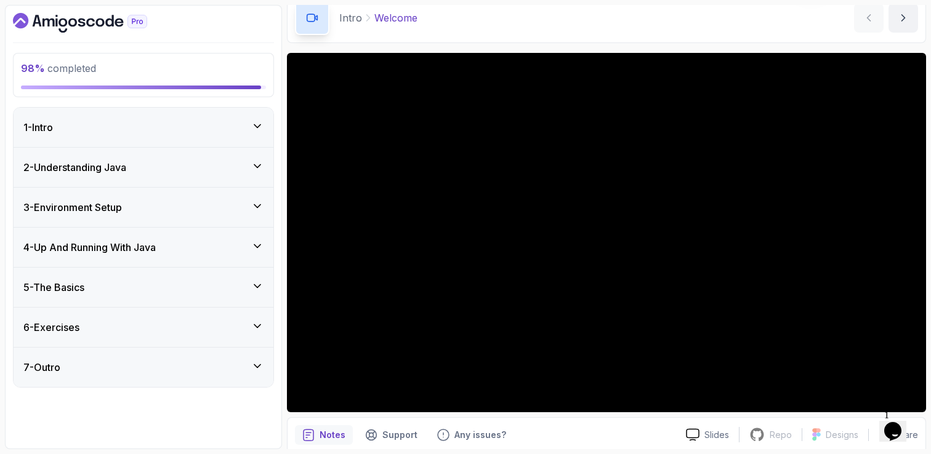
click at [255, 203] on icon at bounding box center [257, 206] width 12 height 12
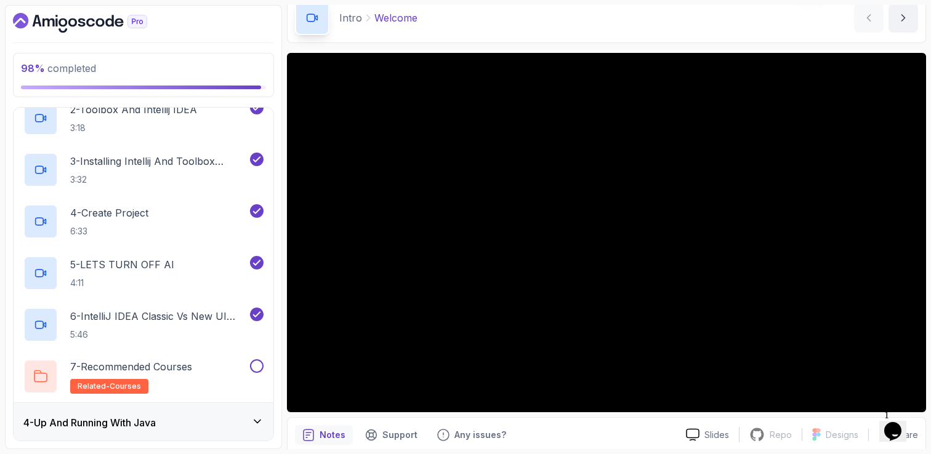
scroll to position [308, 0]
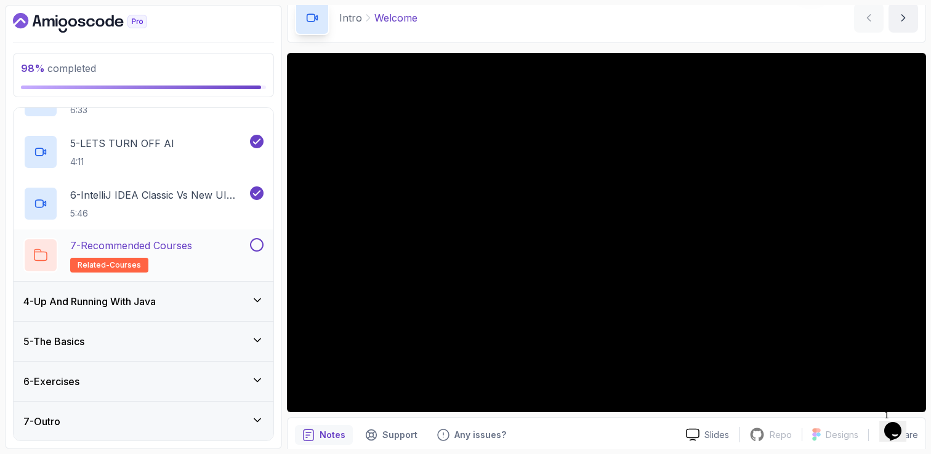
click at [254, 244] on button at bounding box center [257, 245] width 14 height 14
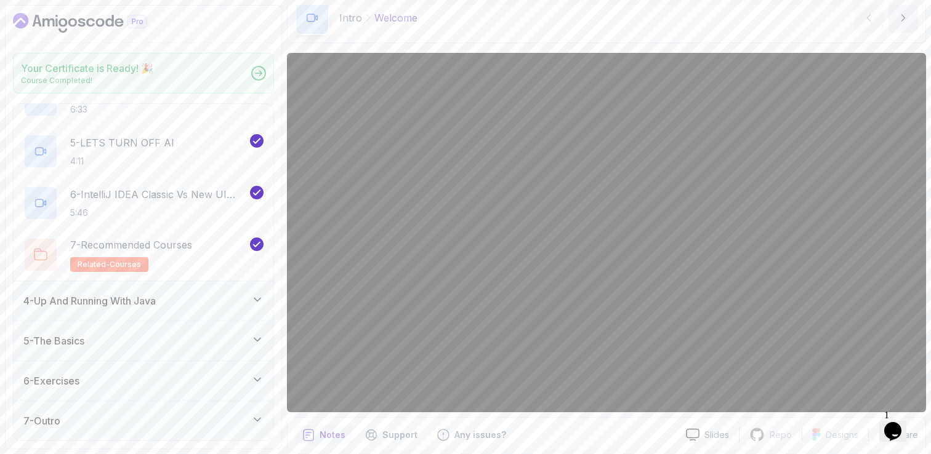
scroll to position [304, 0]
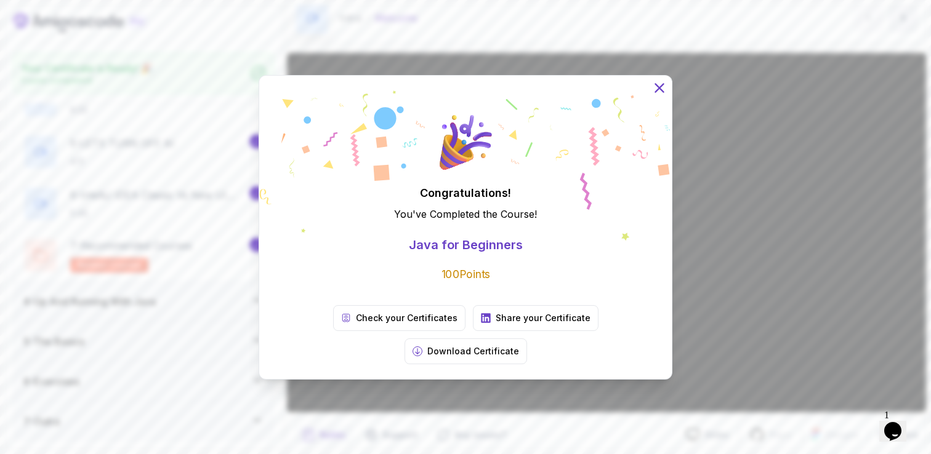
click at [465, 92] on icon at bounding box center [659, 88] width 8 height 8
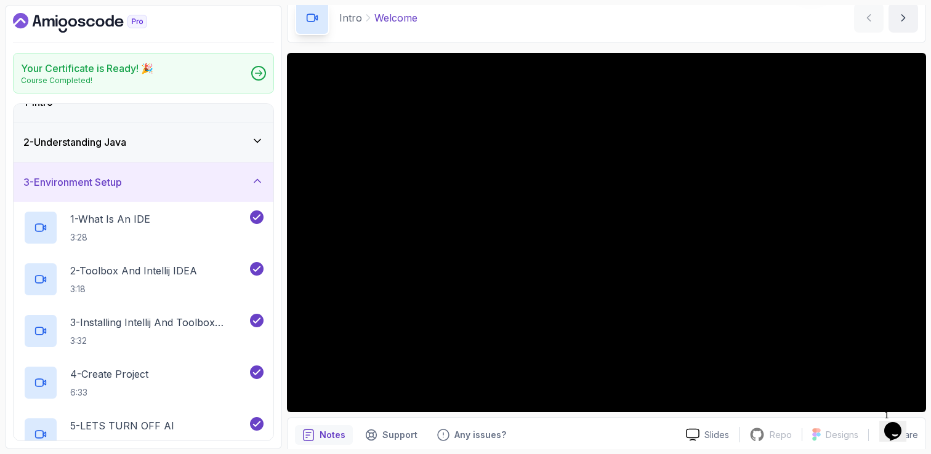
scroll to position [0, 0]
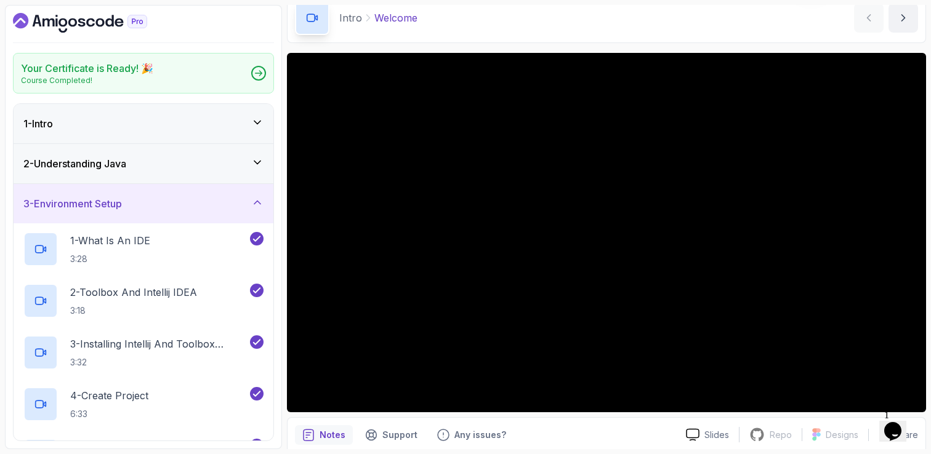
click at [258, 203] on icon at bounding box center [257, 202] width 12 height 12
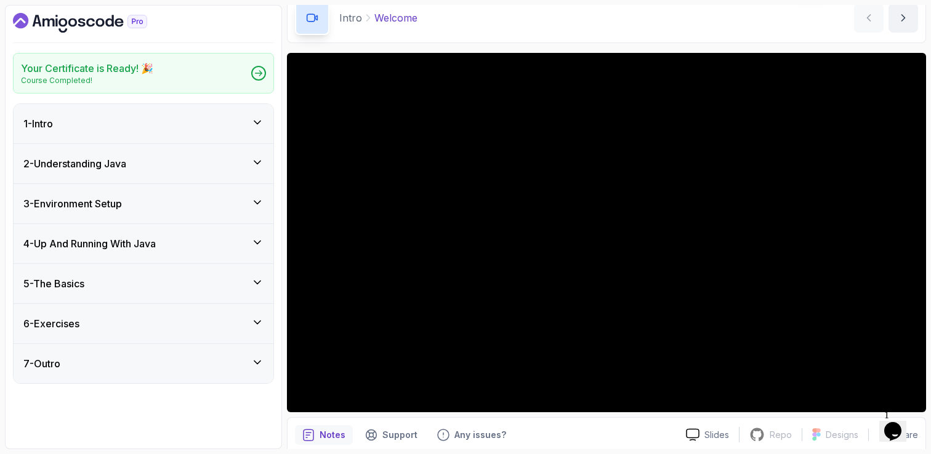
click at [86, 23] on icon "Dashboard" at bounding box center [80, 23] width 134 height 20
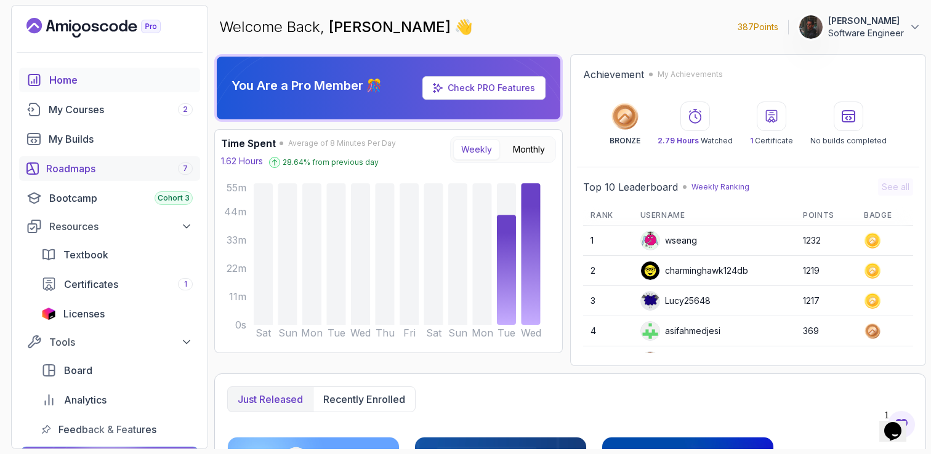
click at [106, 171] on div "Roadmaps 7" at bounding box center [119, 168] width 146 height 15
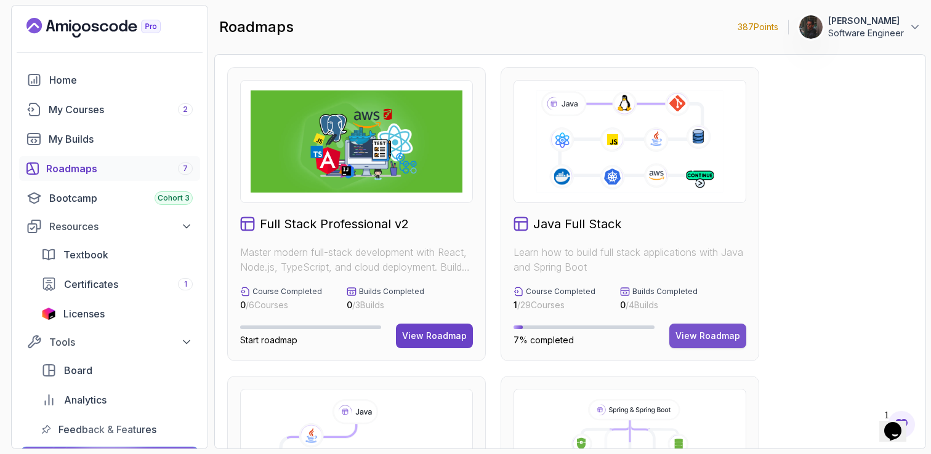
click at [465, 342] on div "View Roadmap" at bounding box center [707, 336] width 65 height 12
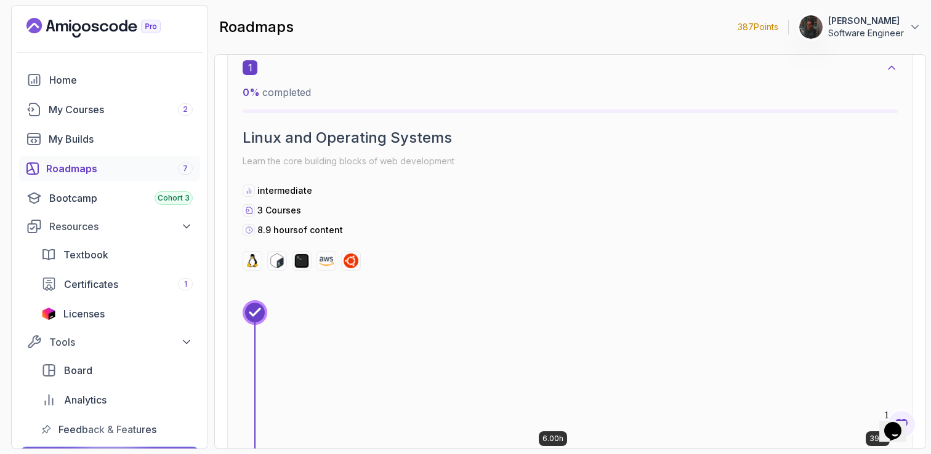
scroll to position [350, 0]
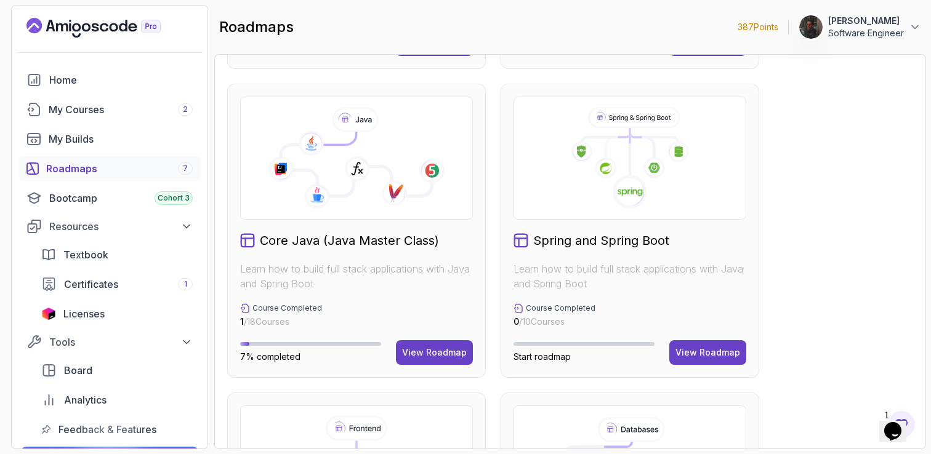
scroll to position [359, 0]
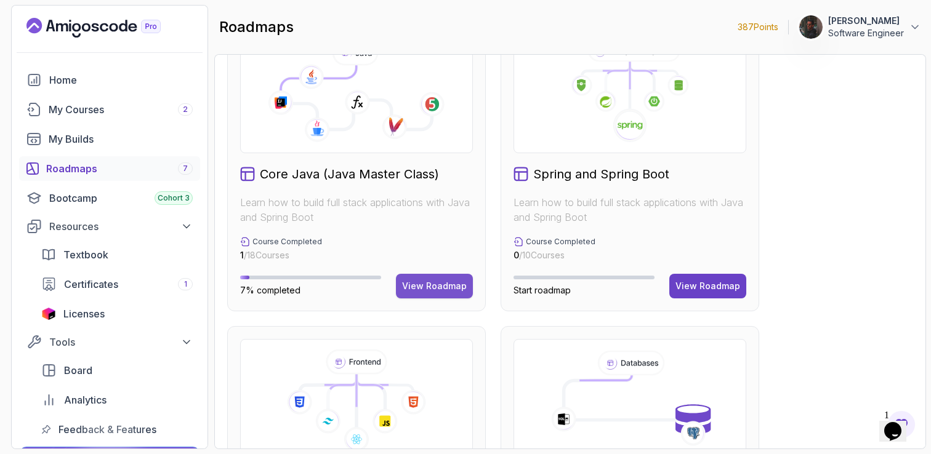
click at [423, 283] on div "View Roadmap" at bounding box center [434, 286] width 65 height 12
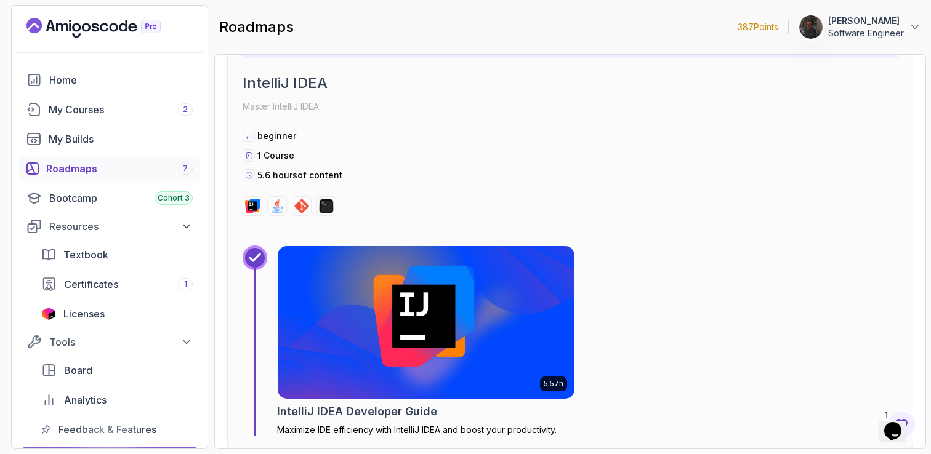
scroll to position [913, 0]
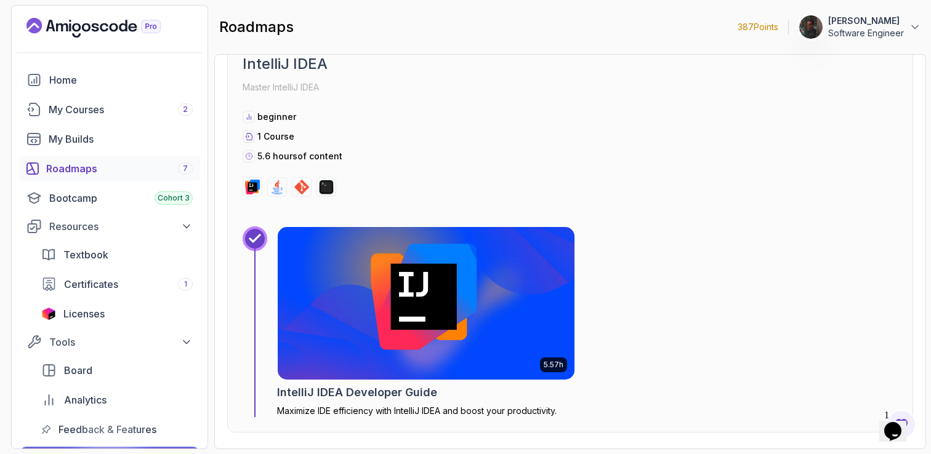
click at [369, 260] on img at bounding box center [425, 303] width 311 height 160
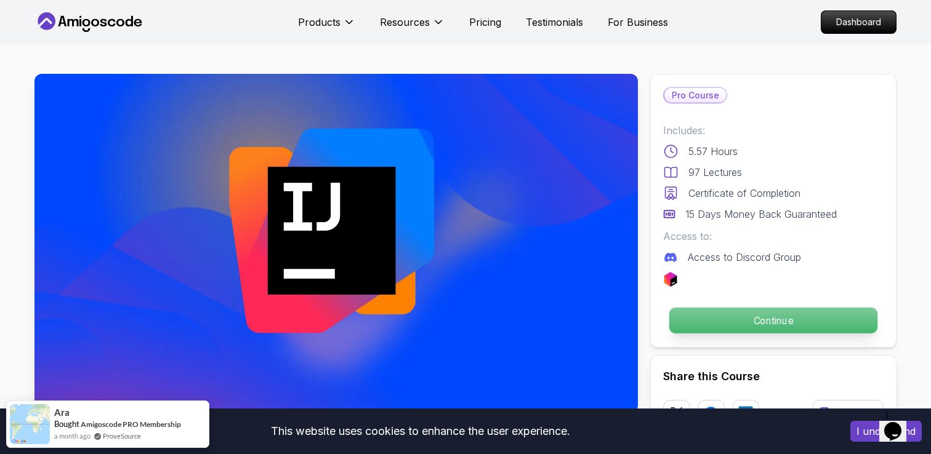
click at [465, 316] on p "Continue" at bounding box center [773, 321] width 208 height 26
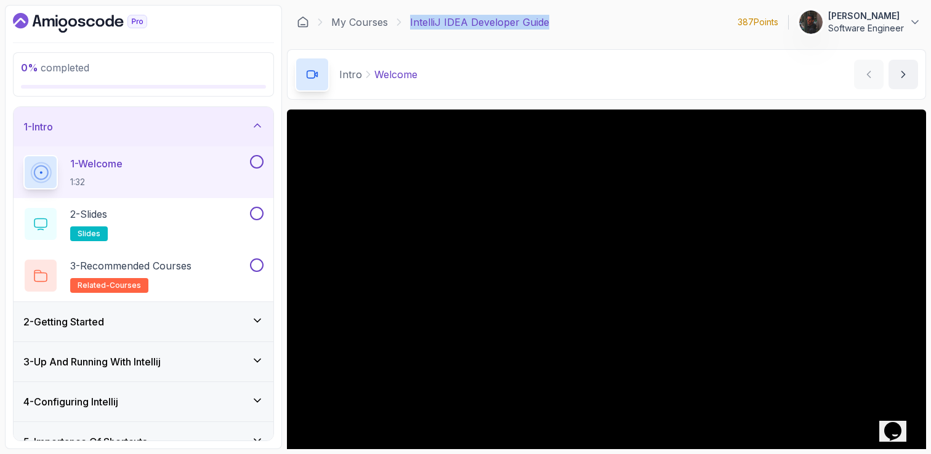
drag, startPoint x: 583, startPoint y: 22, endPoint x: 406, endPoint y: 28, distance: 176.7
click at [406, 28] on div "My Courses IntelliJ IDEA Developer Guide 387 Points [PERSON_NAME] Software Engi…" at bounding box center [606, 22] width 639 height 34
copy p "IntelliJ IDEA Developer Guide"
click at [257, 126] on icon at bounding box center [257, 125] width 12 height 12
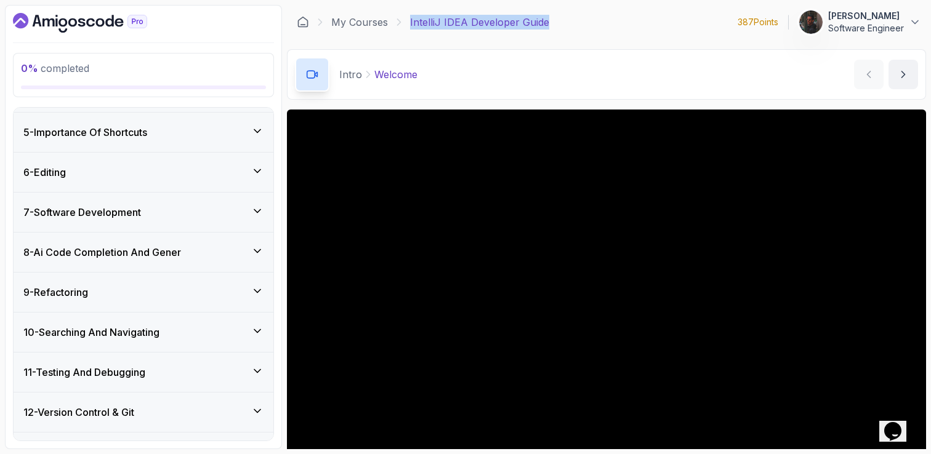
scroll to position [156, 0]
